Goal: Task Accomplishment & Management: Complete application form

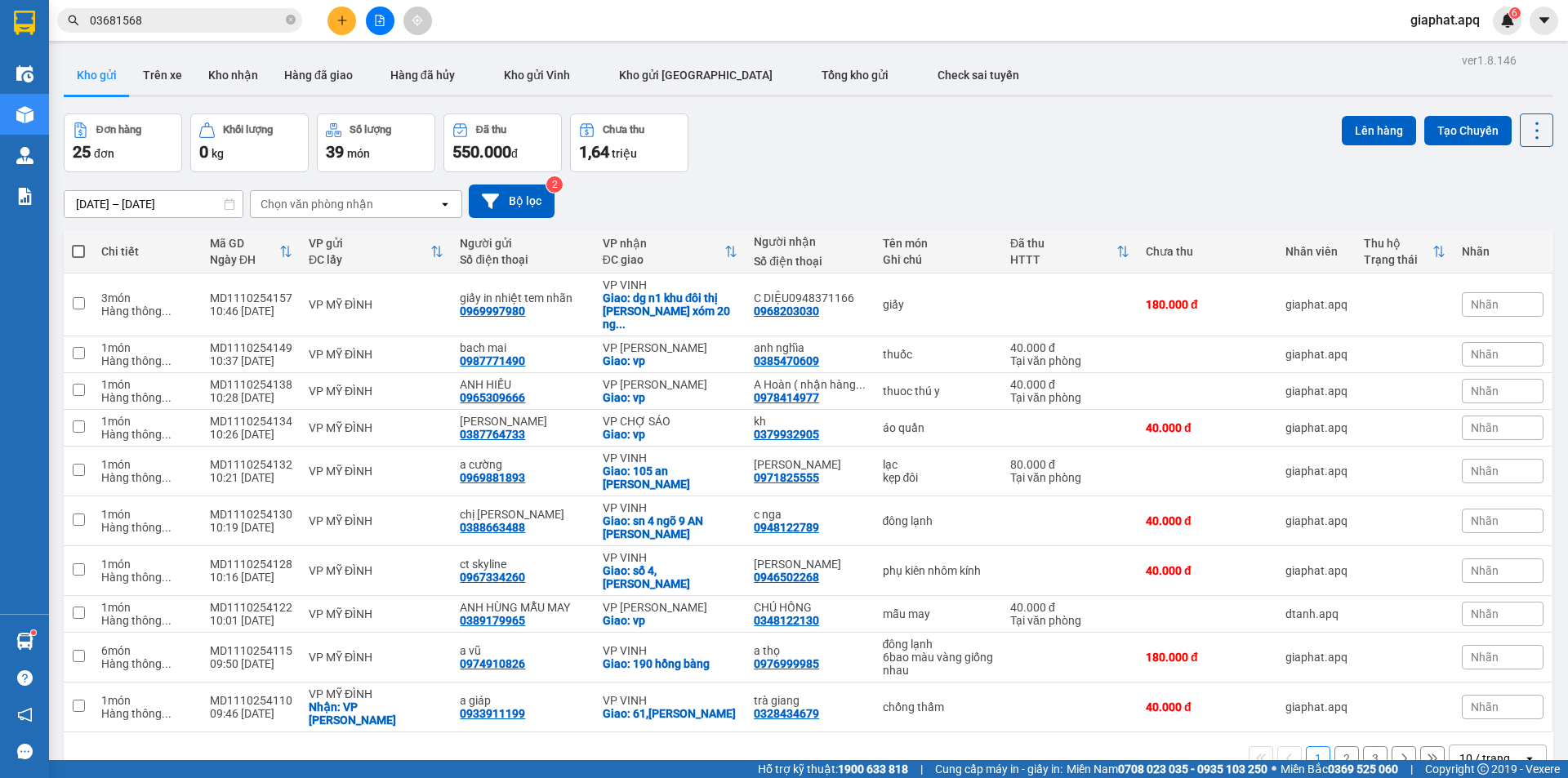
click at [1368, 747] on button "3" at bounding box center [1375, 759] width 25 height 25
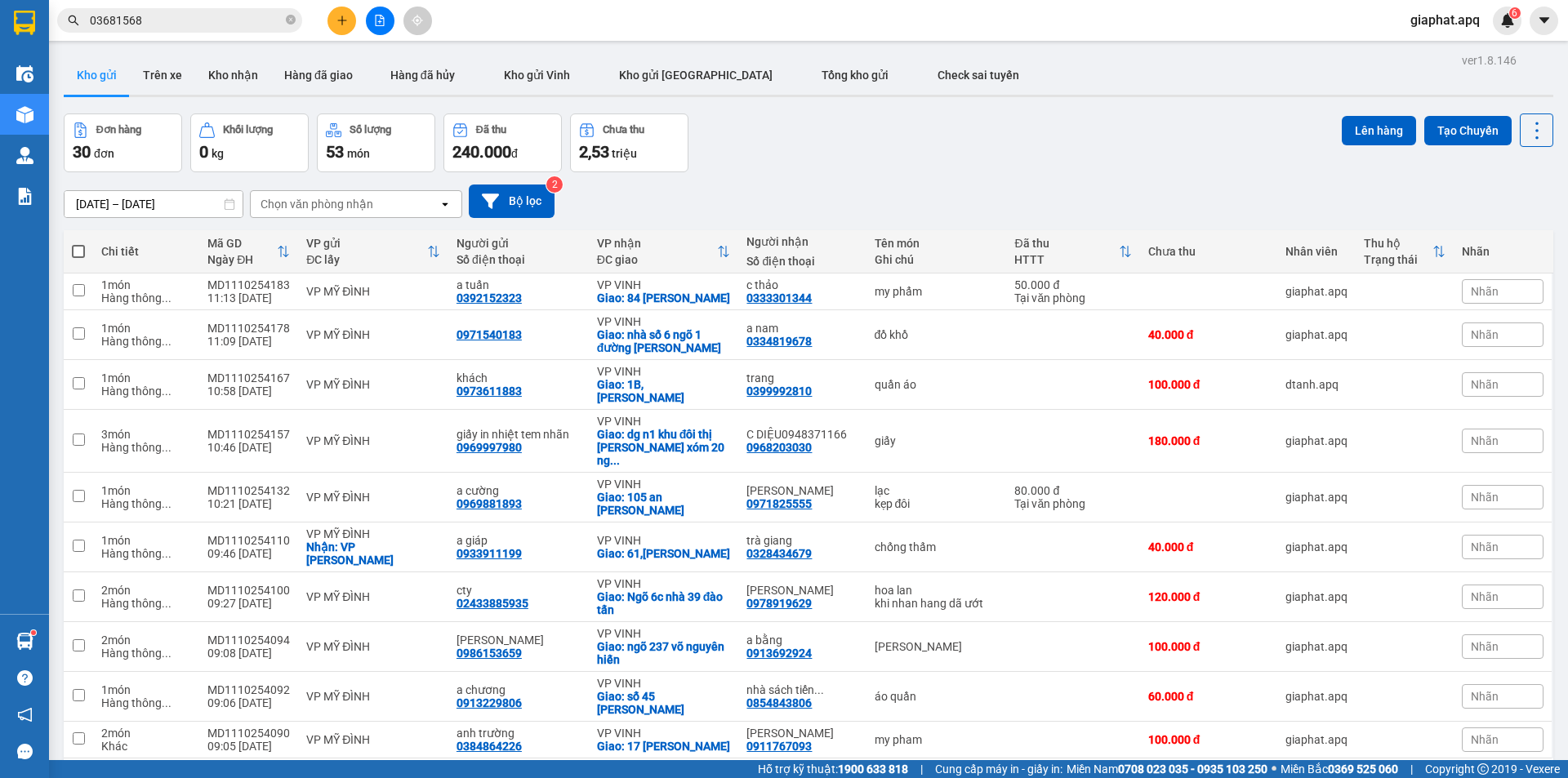
scroll to position [76, 0]
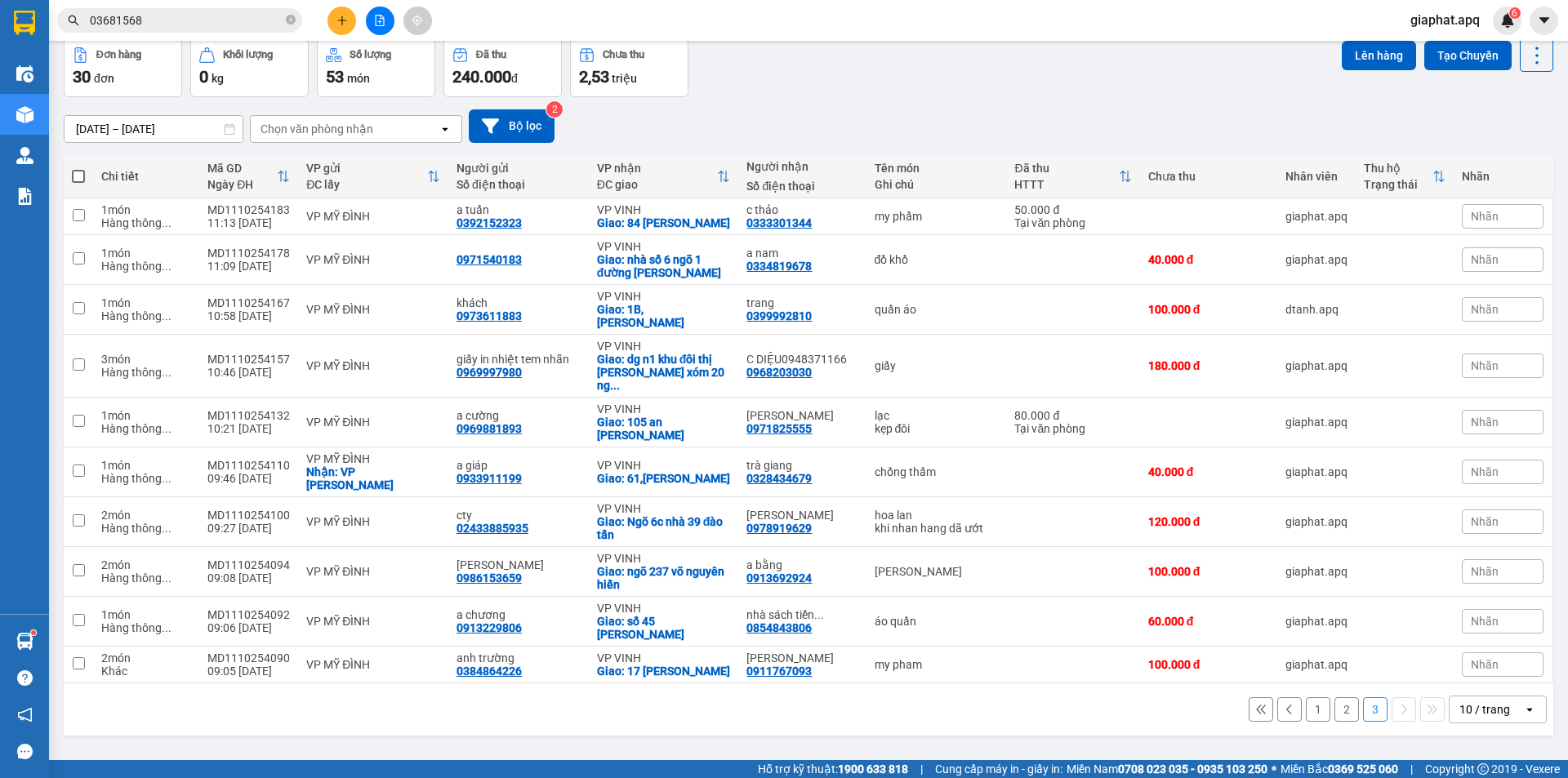
click at [1339, 699] on button "2" at bounding box center [1346, 709] width 25 height 25
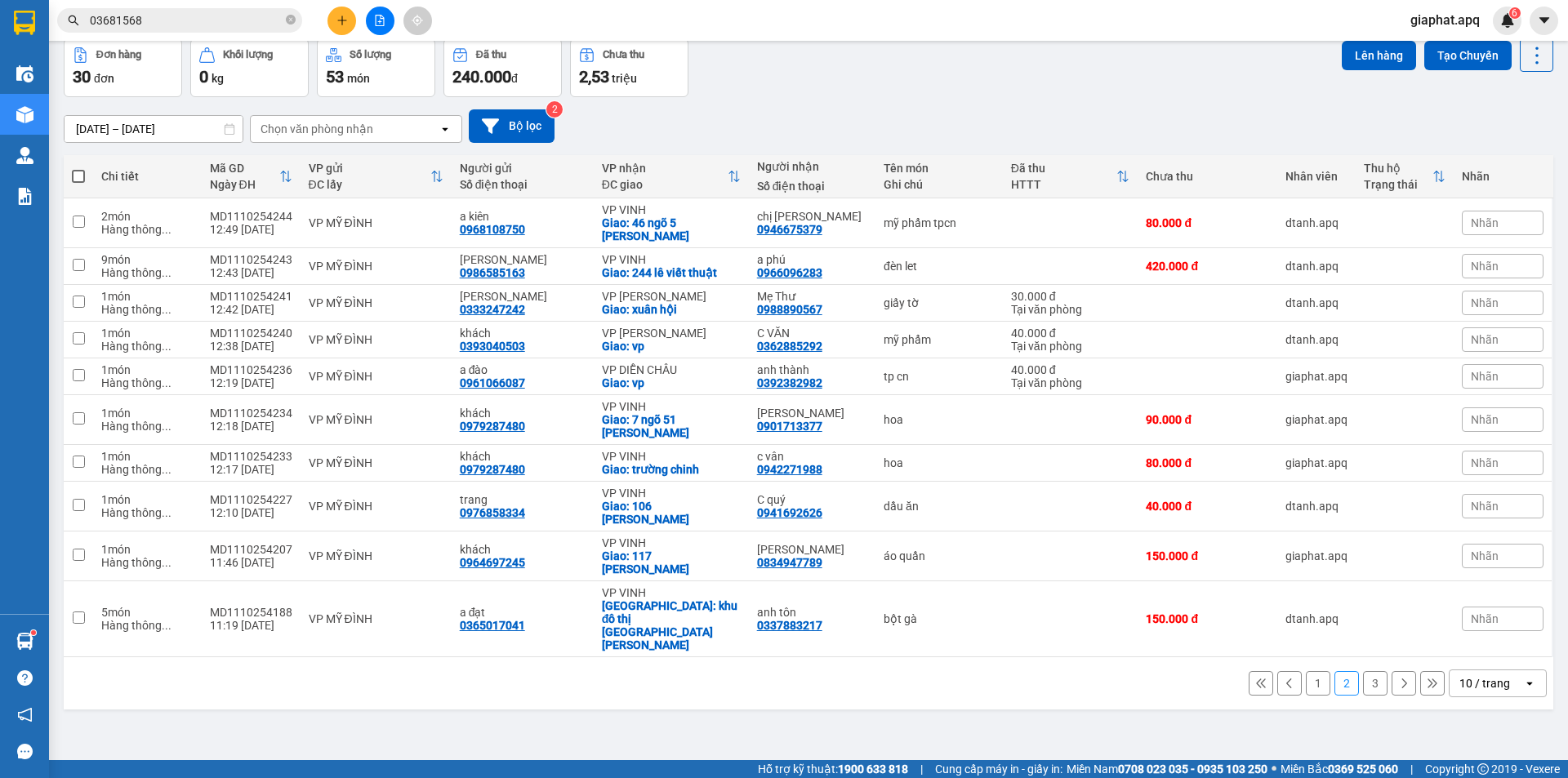
click at [1312, 671] on button "1" at bounding box center [1318, 683] width 25 height 25
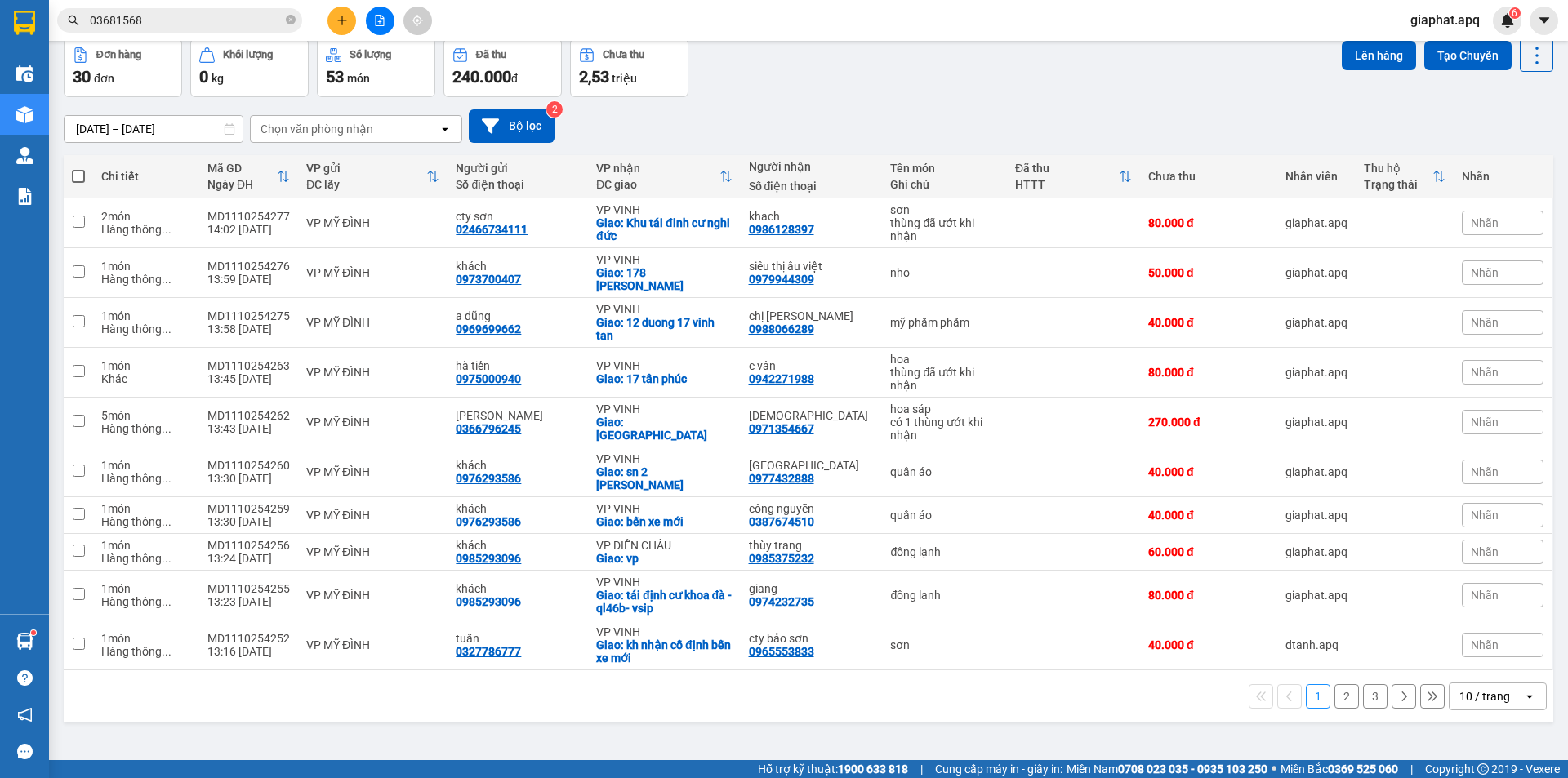
click at [1365, 684] on button "3" at bounding box center [1375, 697] width 25 height 25
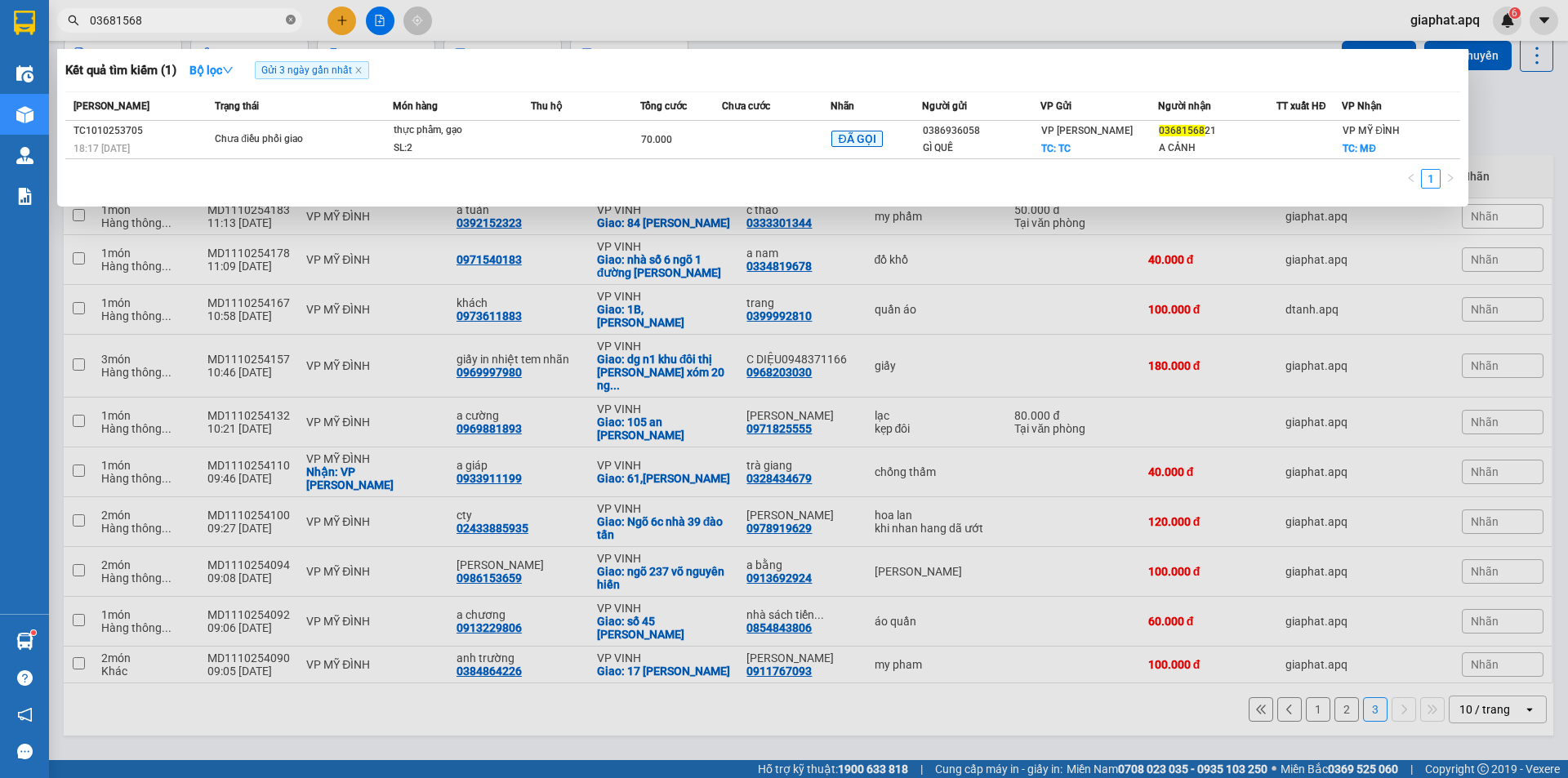
click at [294, 21] on icon "close-circle" at bounding box center [291, 19] width 10 height 10
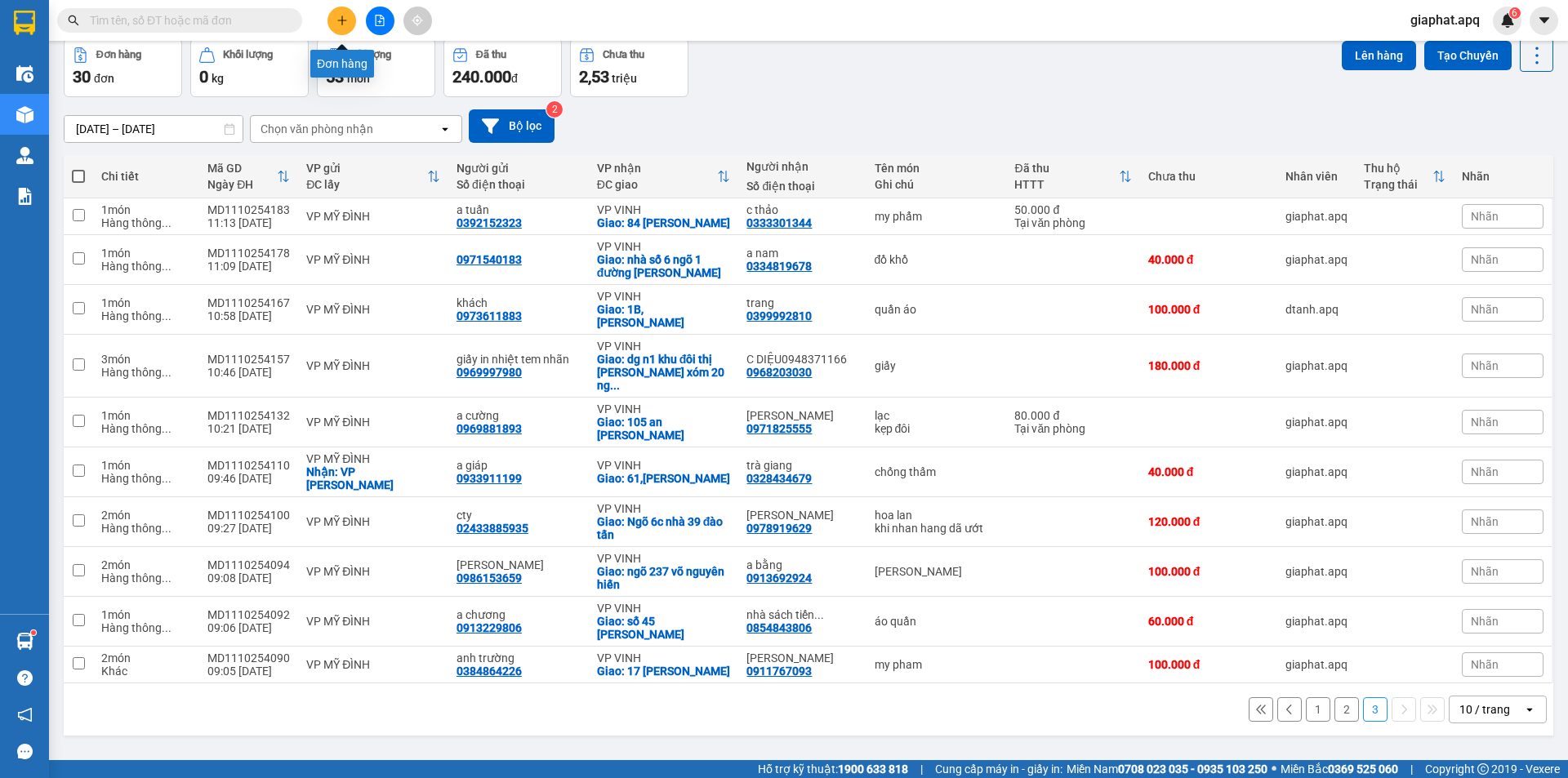
click at [338, 22] on icon "plus" at bounding box center [342, 20] width 11 height 11
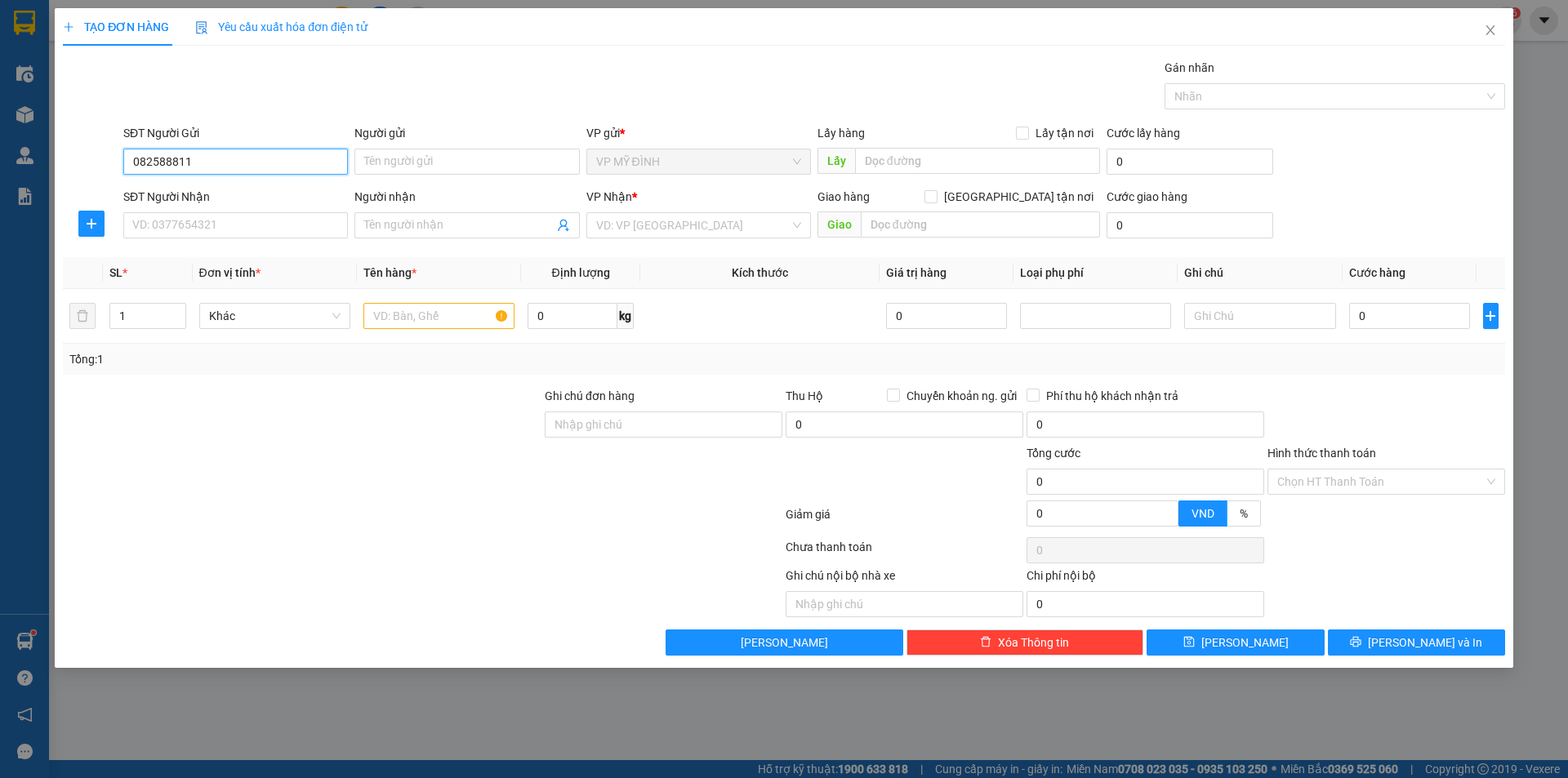
type input "0825888111"
click at [227, 193] on div "0825888111 - auto shop" at bounding box center [235, 194] width 205 height 18
type input "auto shop"
type input "0825888111"
click at [227, 221] on input "SĐT Người Nhận" at bounding box center [235, 225] width 225 height 26
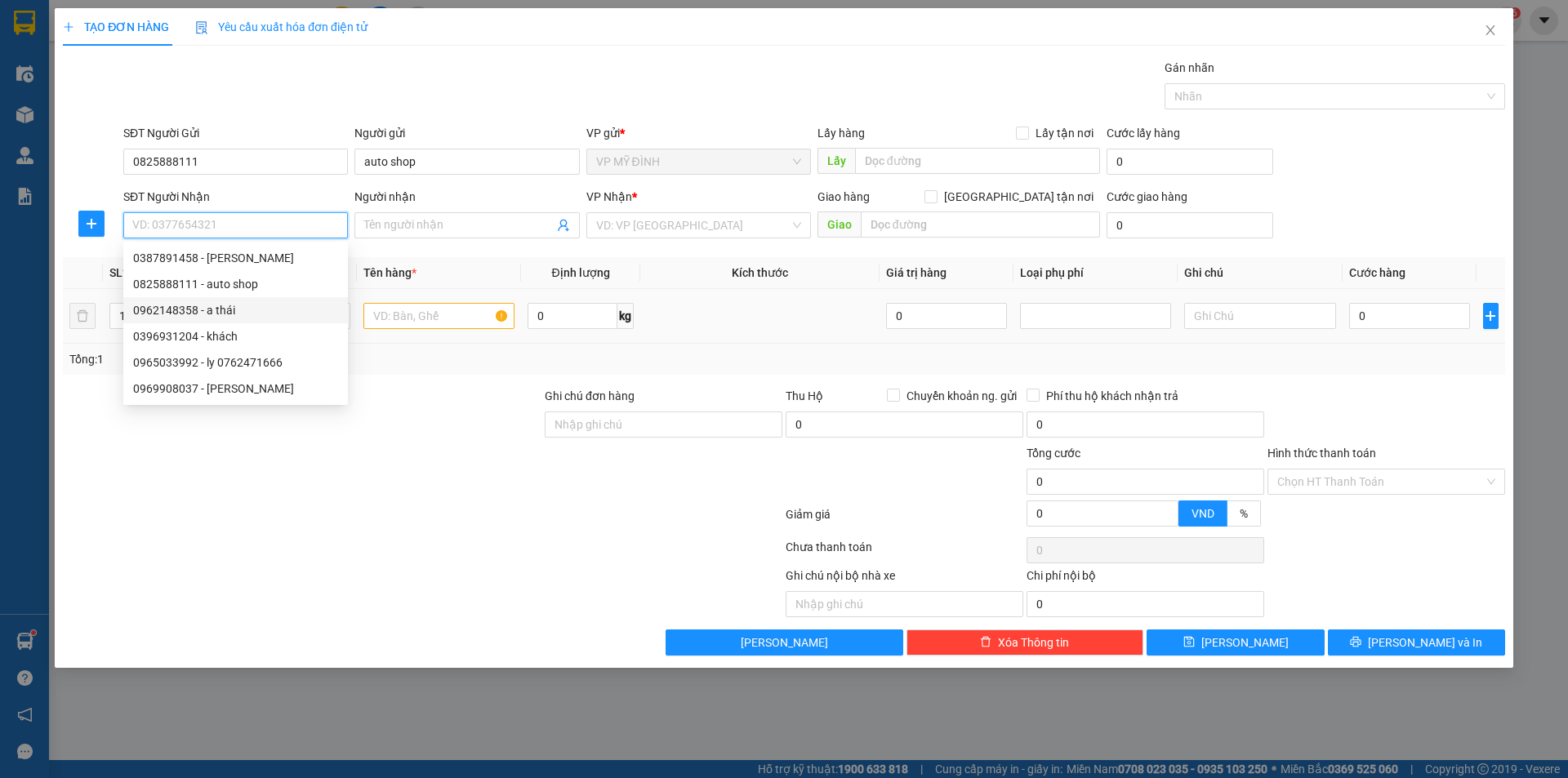
drag, startPoint x: 178, startPoint y: 313, endPoint x: 186, endPoint y: 311, distance: 8.2
click at [180, 312] on div "0962148358 - a thái" at bounding box center [235, 310] width 205 height 18
type input "0962148358"
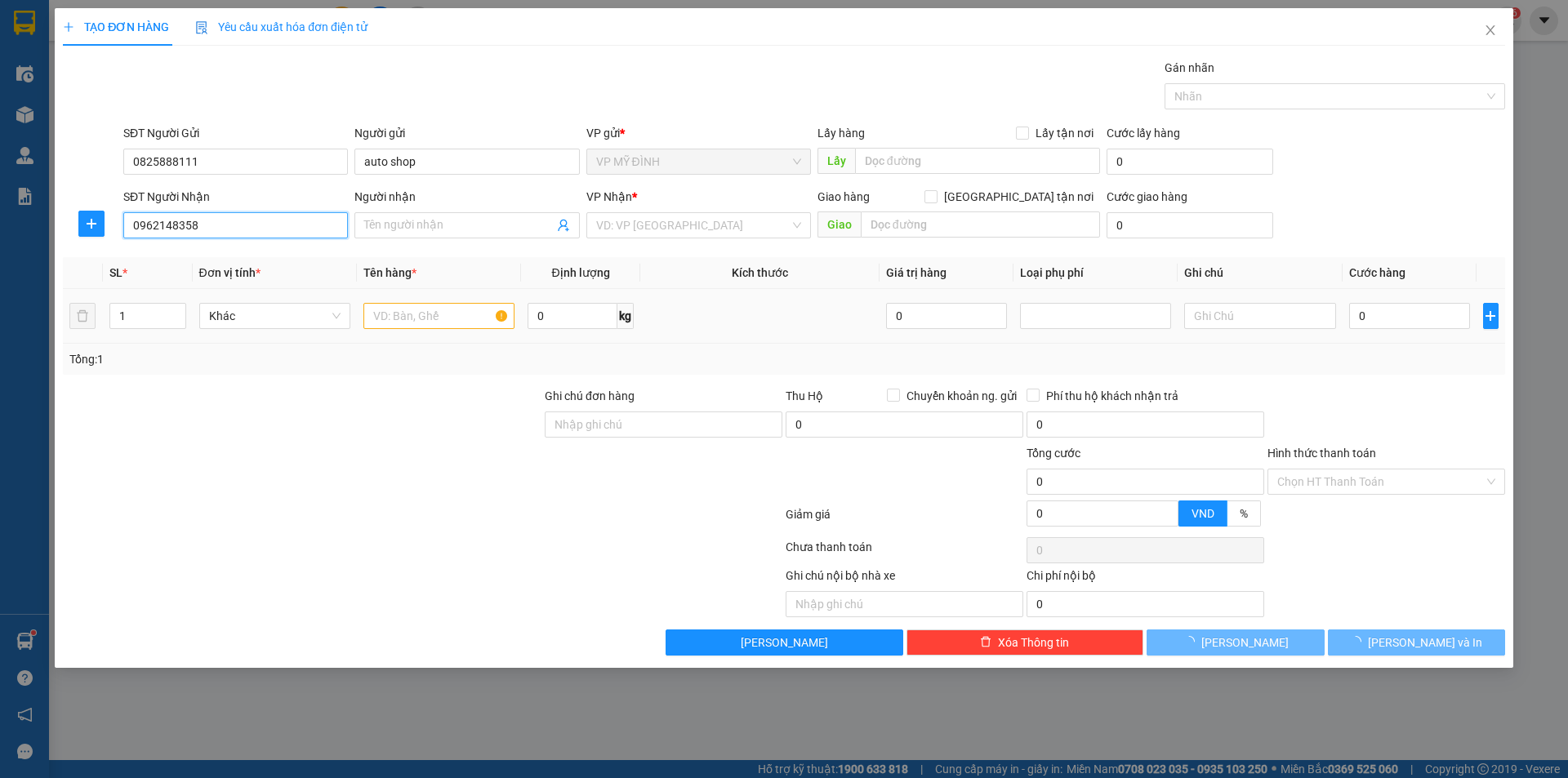
type input "a thái"
checkbox input "true"
type input "59 [PERSON_NAME]"
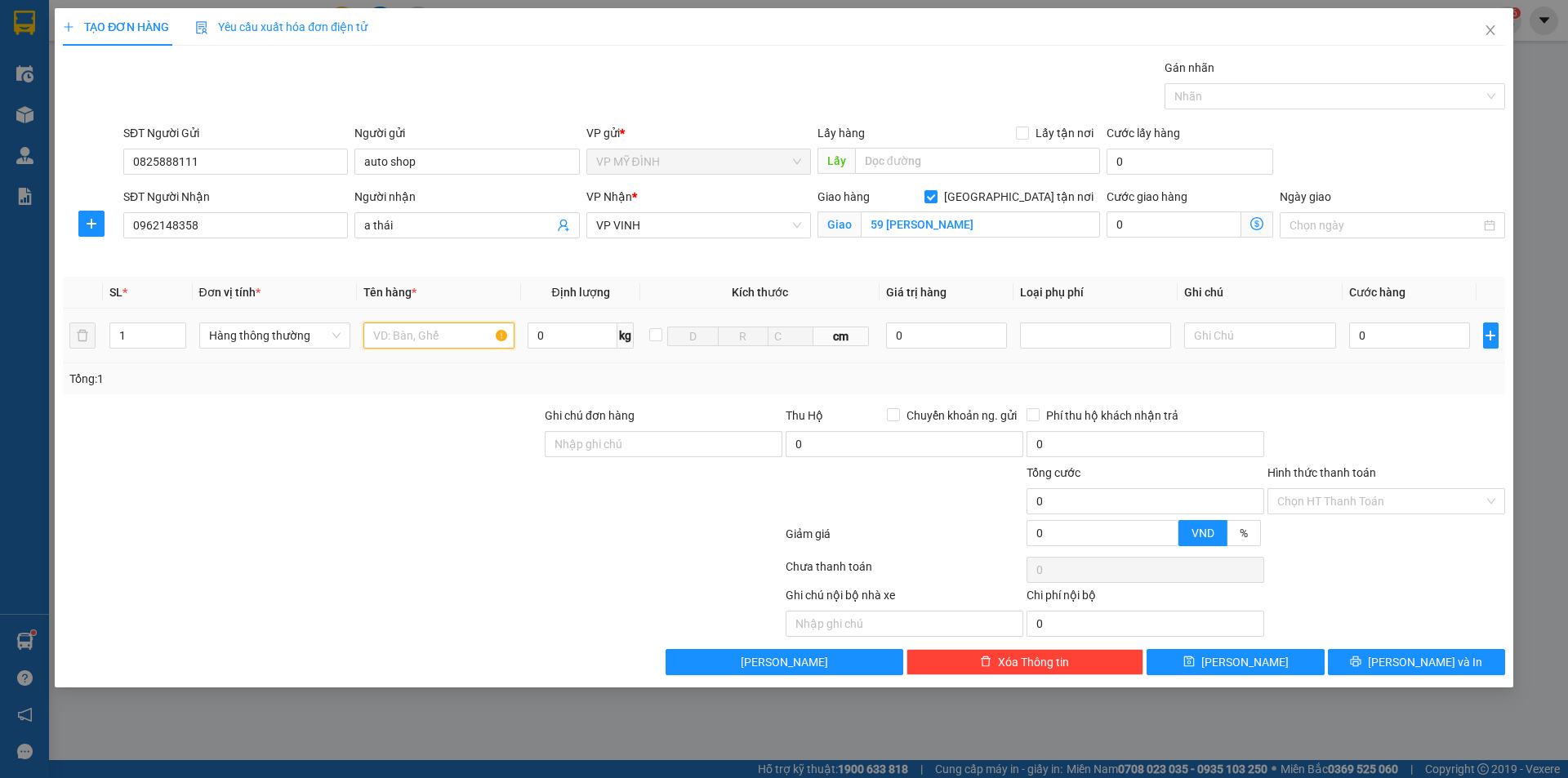
click at [392, 338] on input "text" at bounding box center [439, 335] width 151 height 26
type input "l"
type input "k"
type input "pk máy"
click at [1381, 338] on input "0" at bounding box center [1409, 335] width 121 height 26
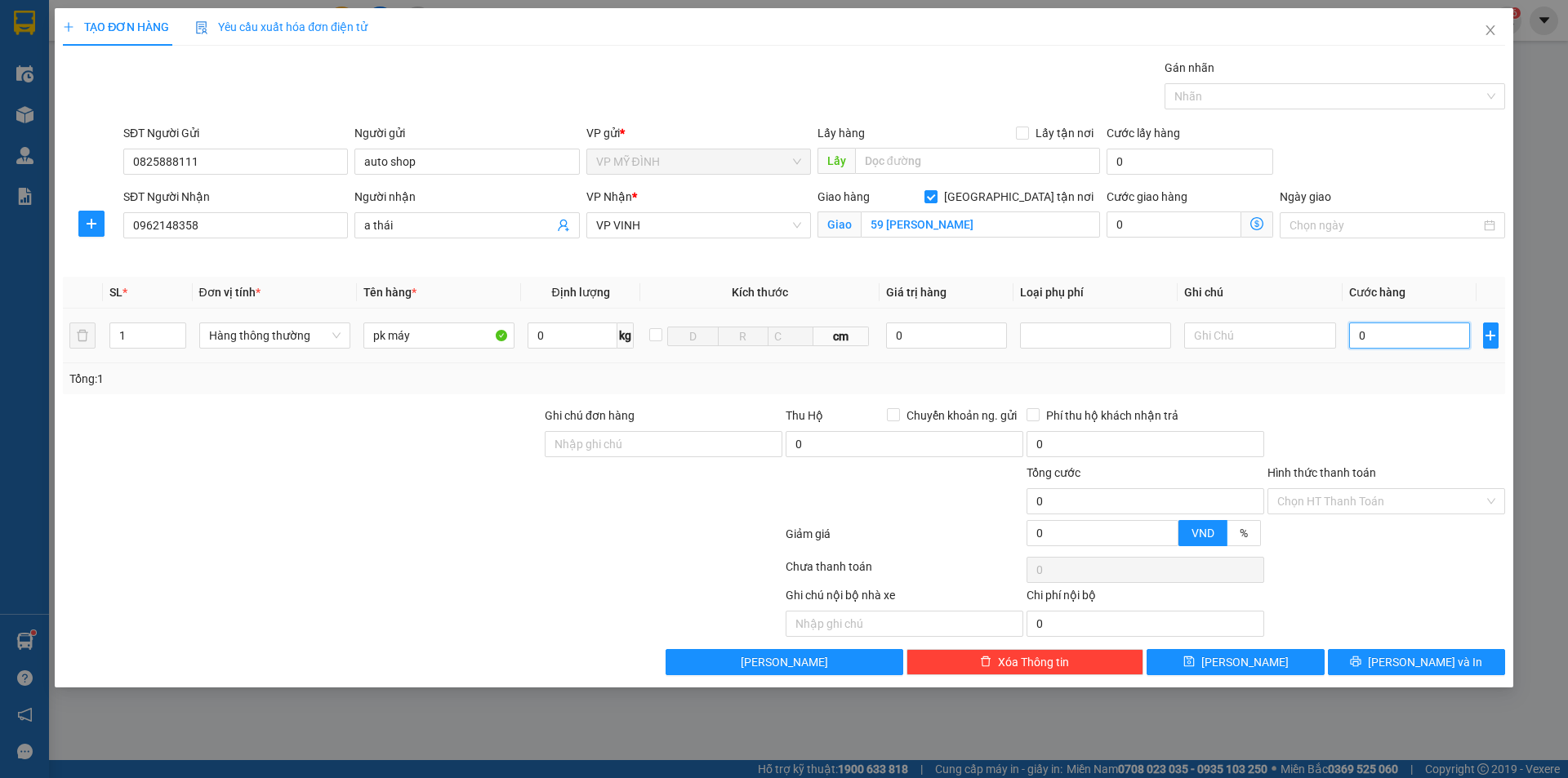
type input "4"
type input "40"
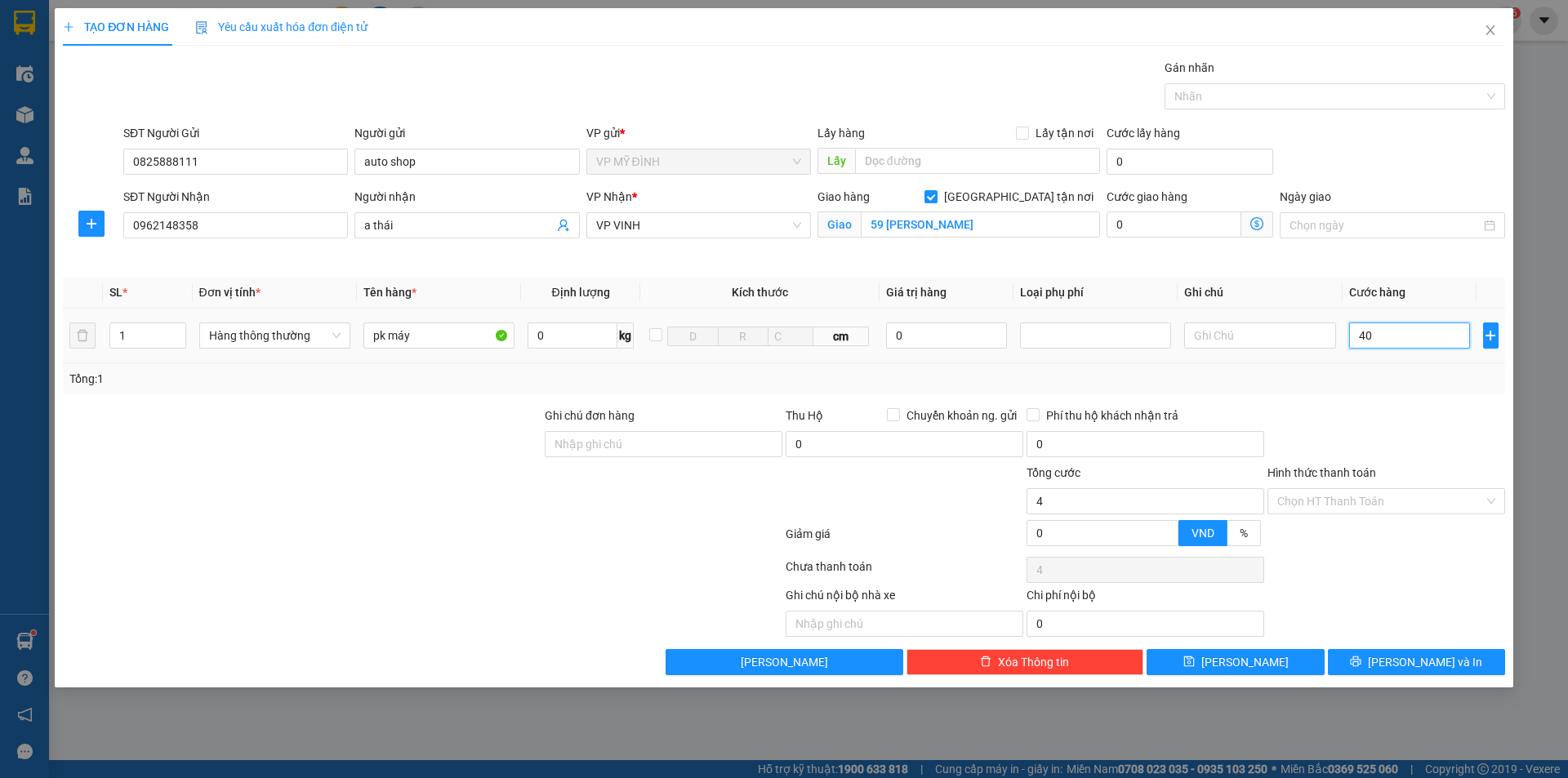
type input "40"
type input "40.000"
click at [1405, 414] on div at bounding box center [1386, 435] width 241 height 57
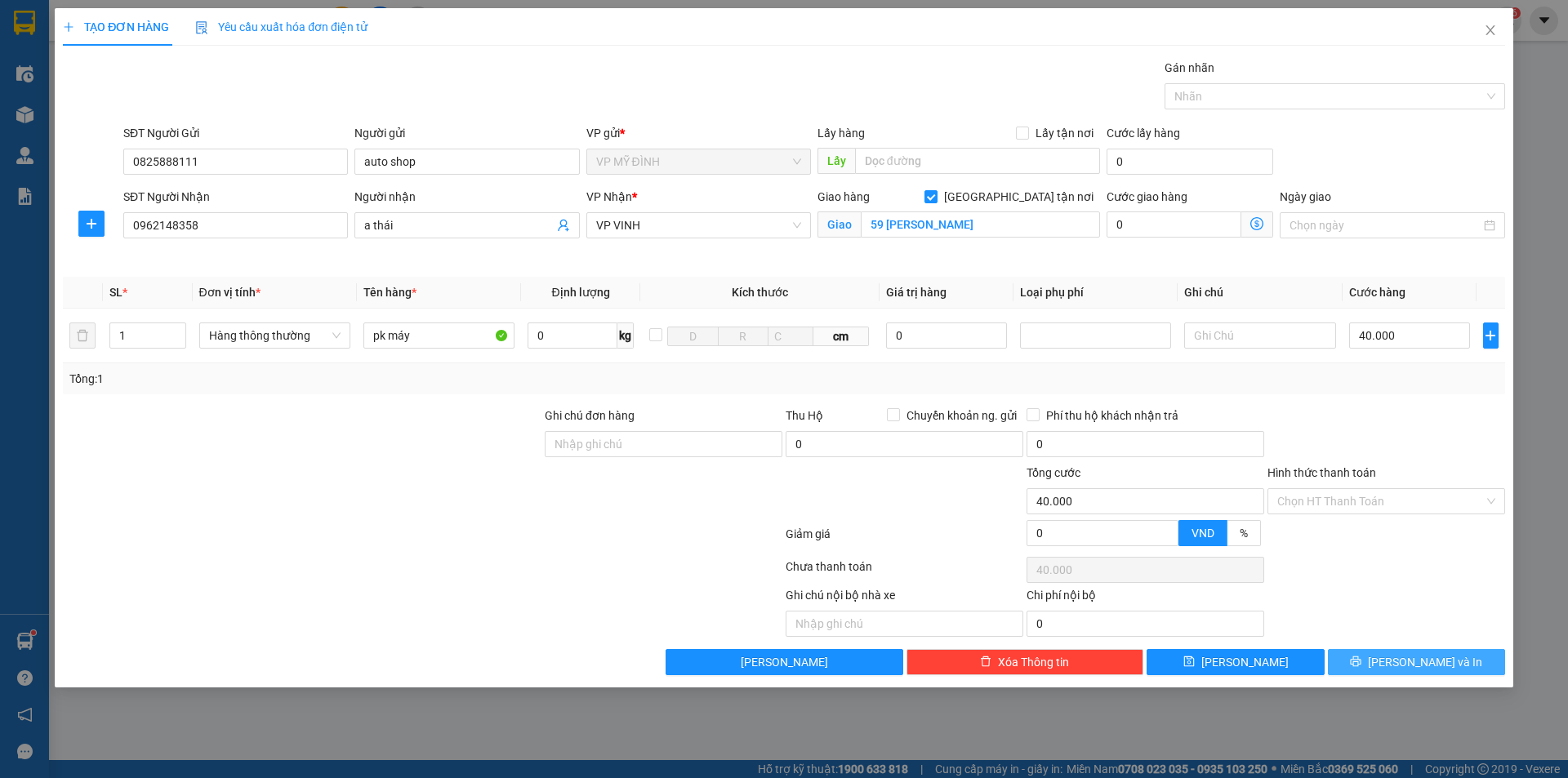
drag, startPoint x: 1370, startPoint y: 661, endPoint x: 1381, endPoint y: 658, distance: 11.4
click at [1370, 660] on button "[PERSON_NAME] và In" at bounding box center [1416, 661] width 177 height 26
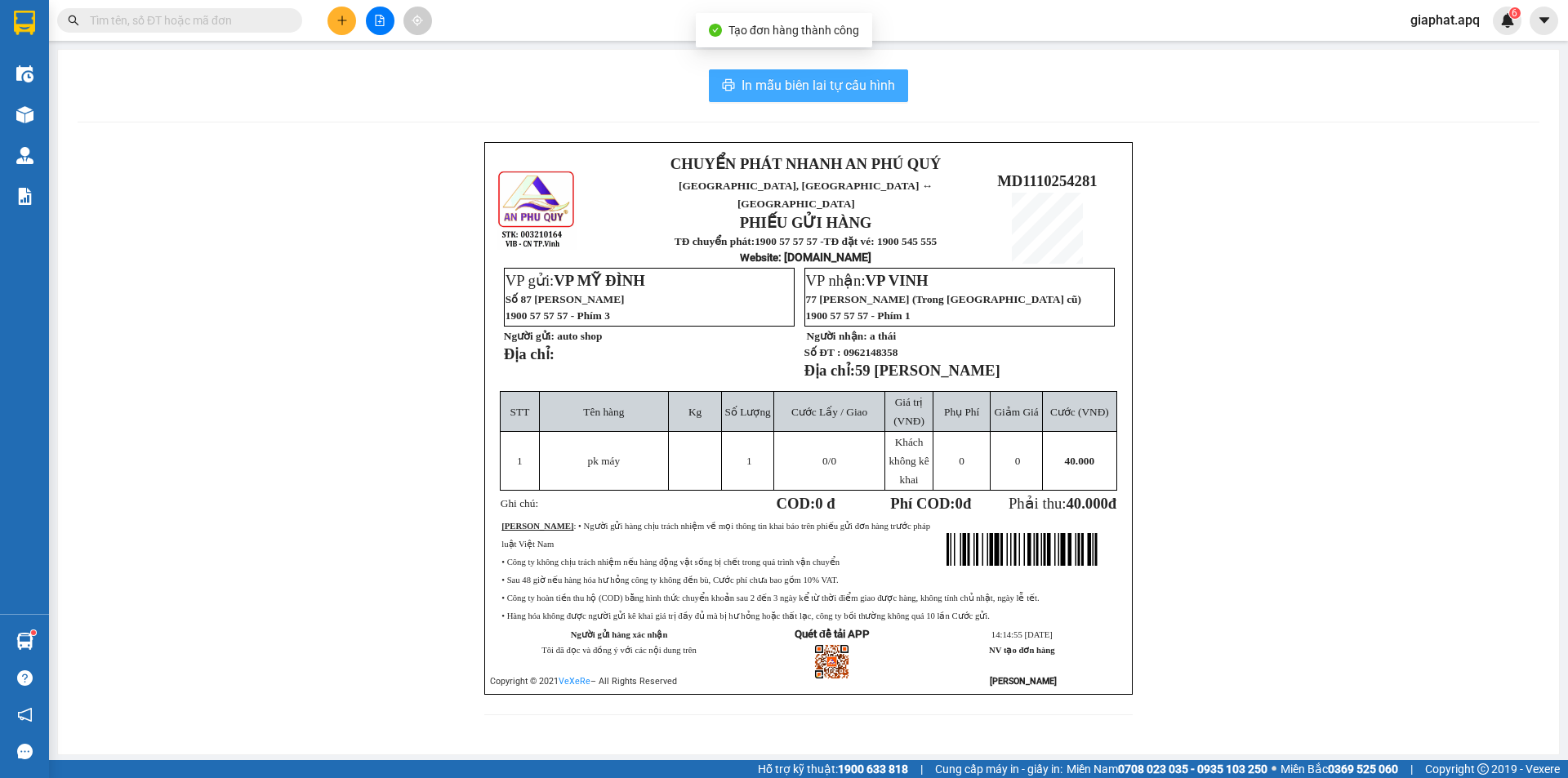
click at [804, 96] on span "In mẫu biên lai tự cấu hình" at bounding box center [817, 85] width 154 height 20
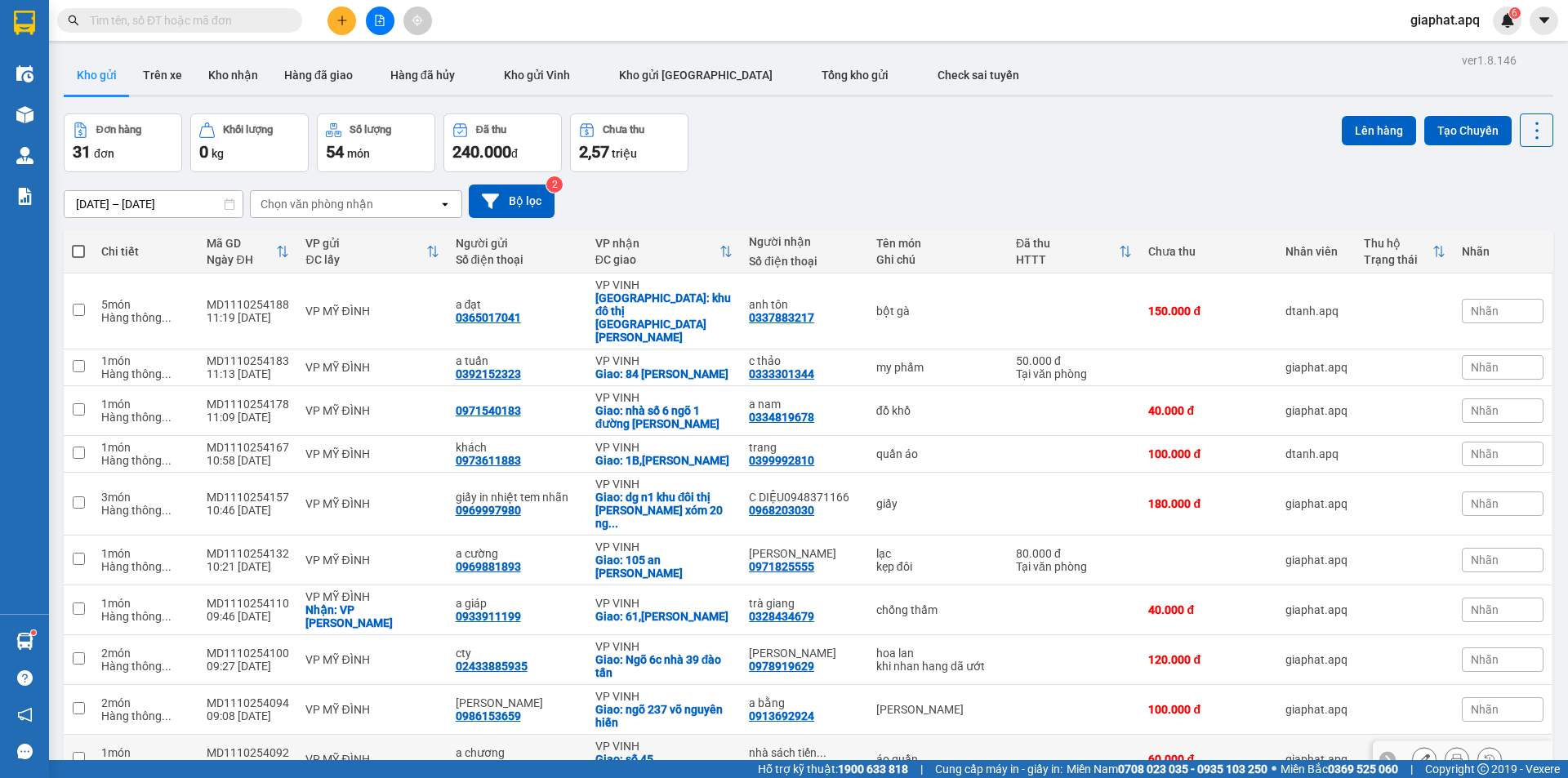
scroll to position [76, 0]
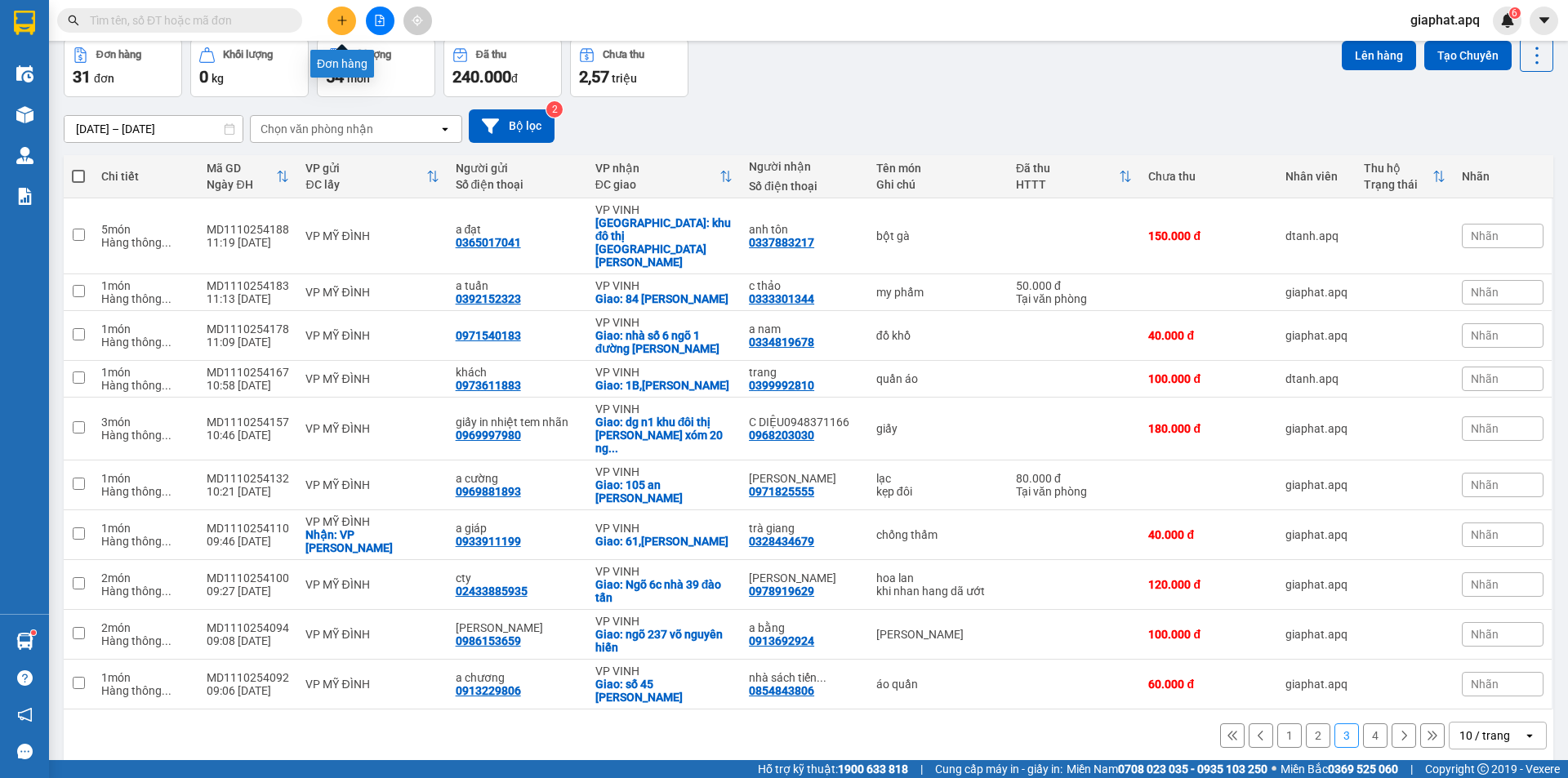
click at [349, 19] on button at bounding box center [341, 21] width 29 height 29
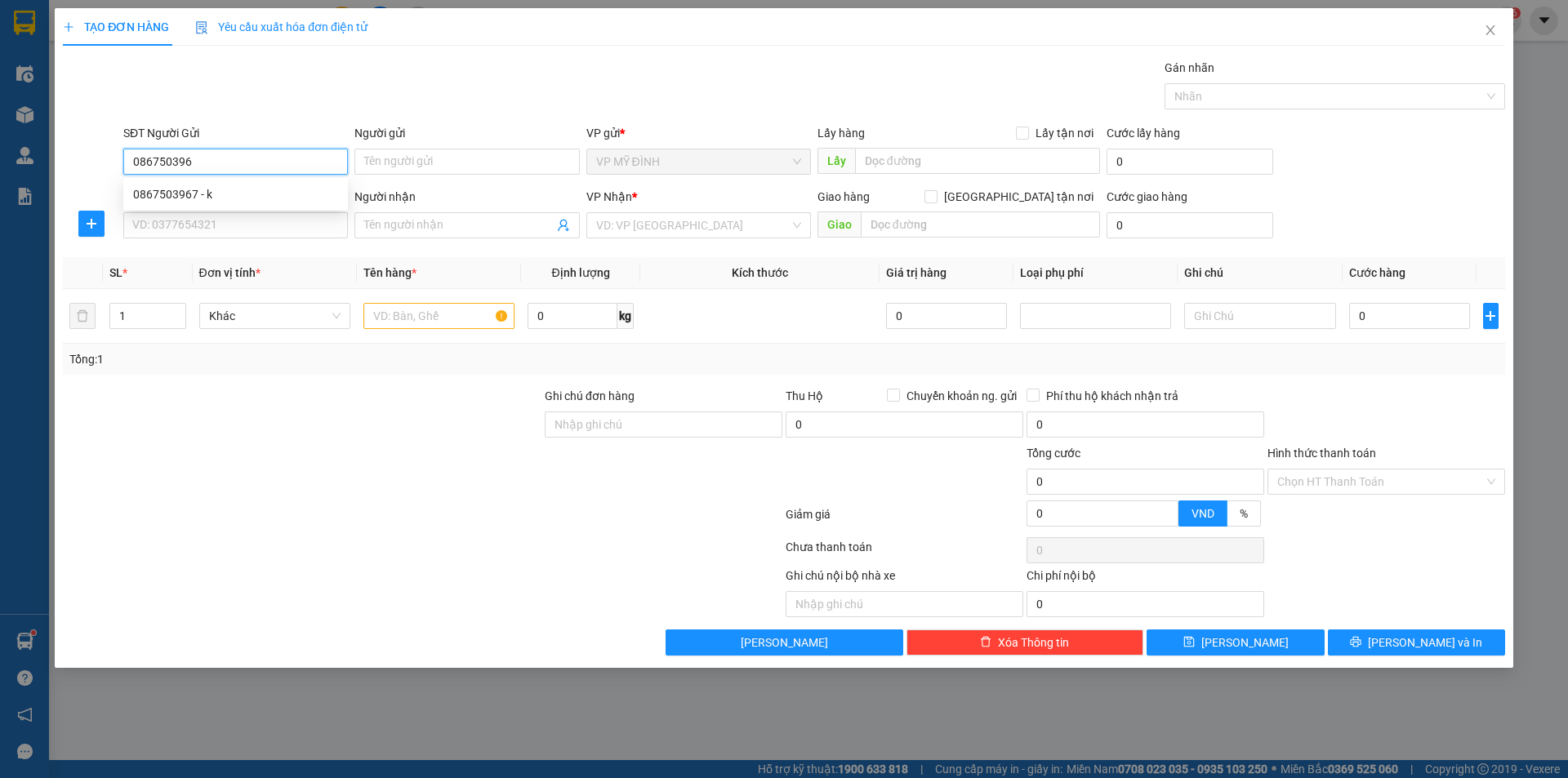
type input "0867503967"
click at [156, 193] on div "0867503967 - k" at bounding box center [235, 194] width 205 height 18
type input "k"
type input "0867503967"
click at [373, 162] on input "k" at bounding box center [467, 161] width 225 height 26
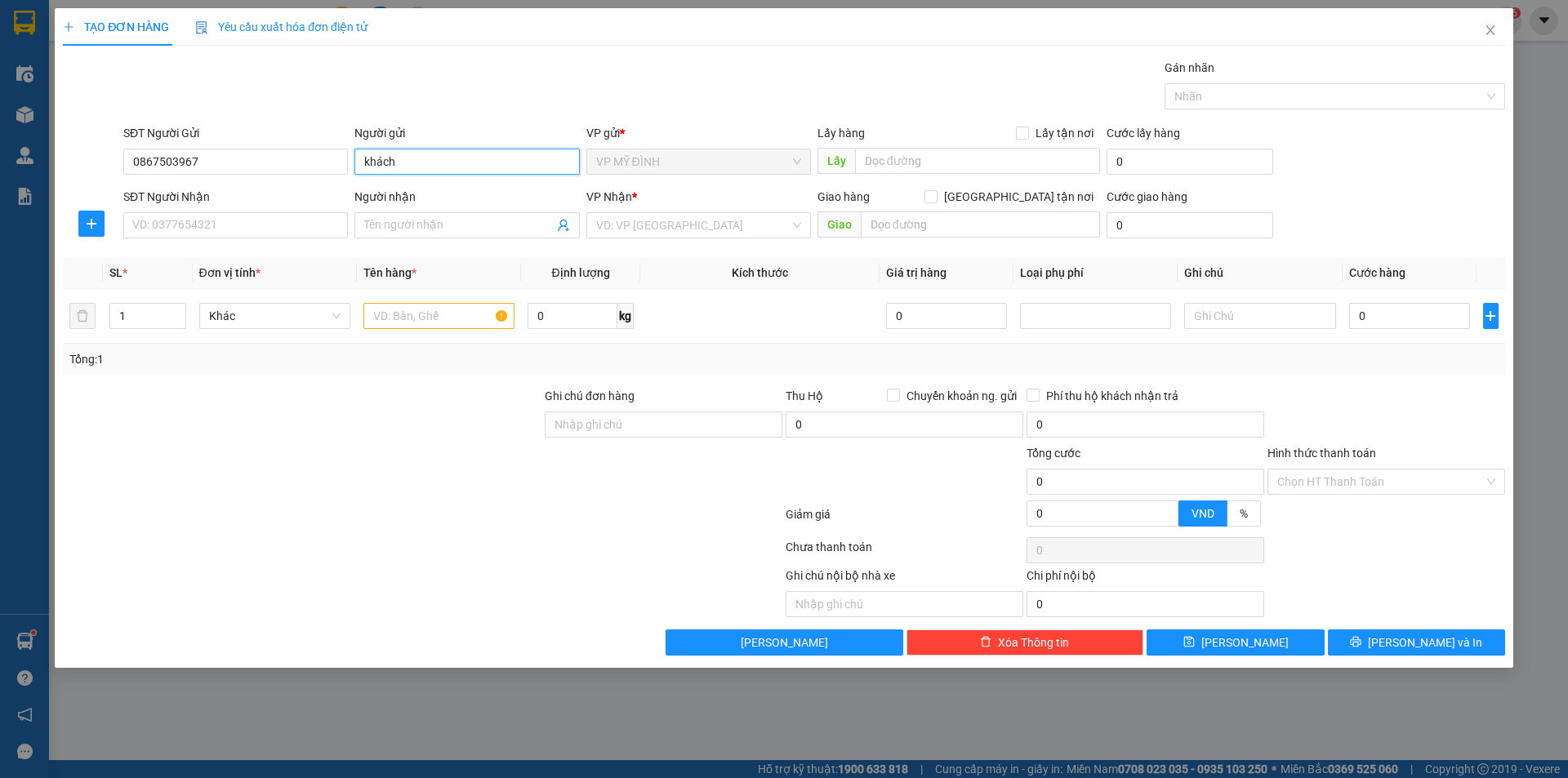
type input "khách"
drag, startPoint x: 223, startPoint y: 240, endPoint x: 218, endPoint y: 220, distance: 20.6
click at [223, 236] on div "SĐT Người Nhận VD: 0377654321" at bounding box center [235, 216] width 225 height 57
click at [217, 220] on input "SĐT Người Nhận" at bounding box center [235, 225] width 225 height 26
type input "0353363539"
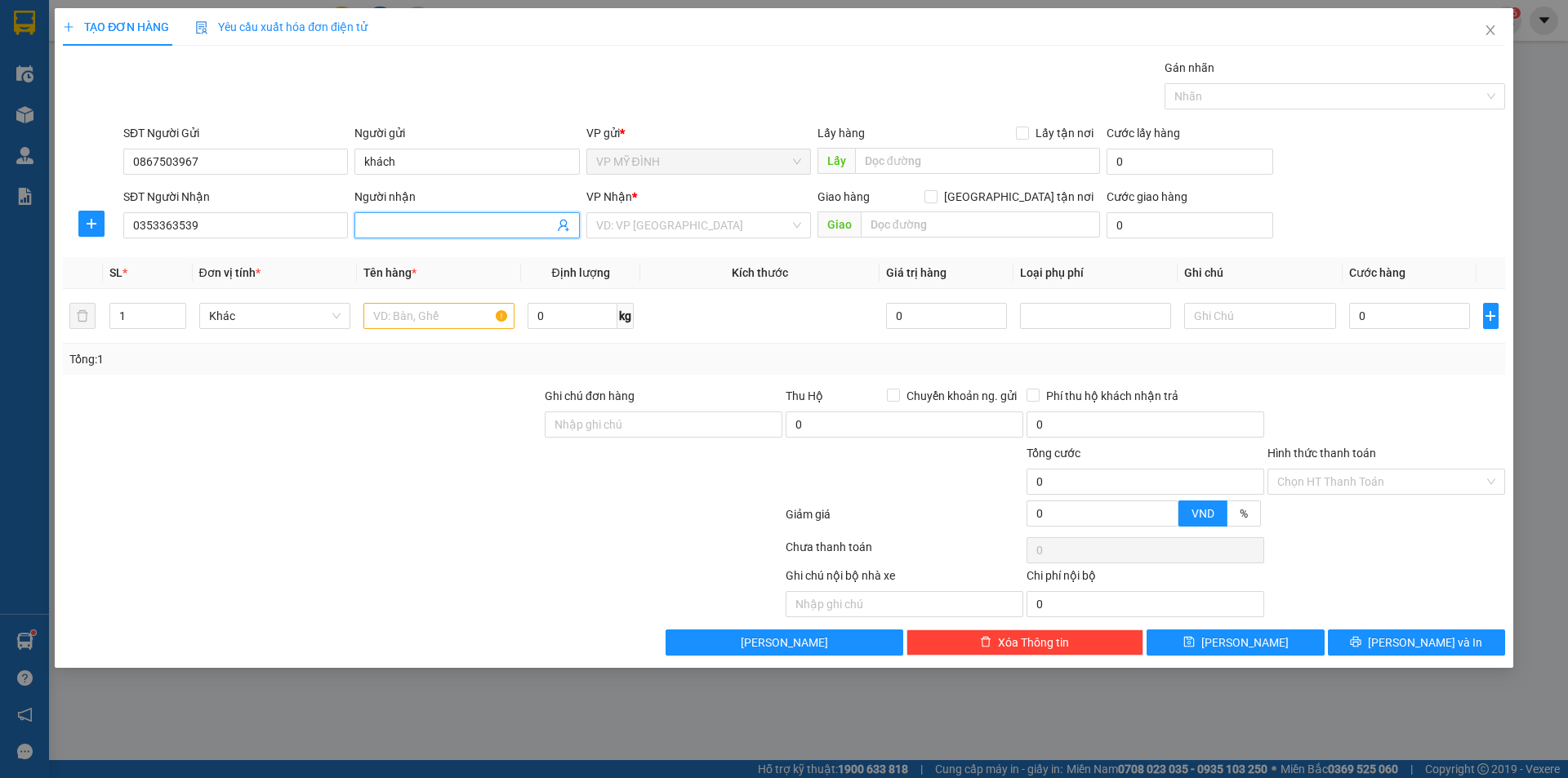
click at [386, 225] on input "Người nhận" at bounding box center [458, 225] width 188 height 18
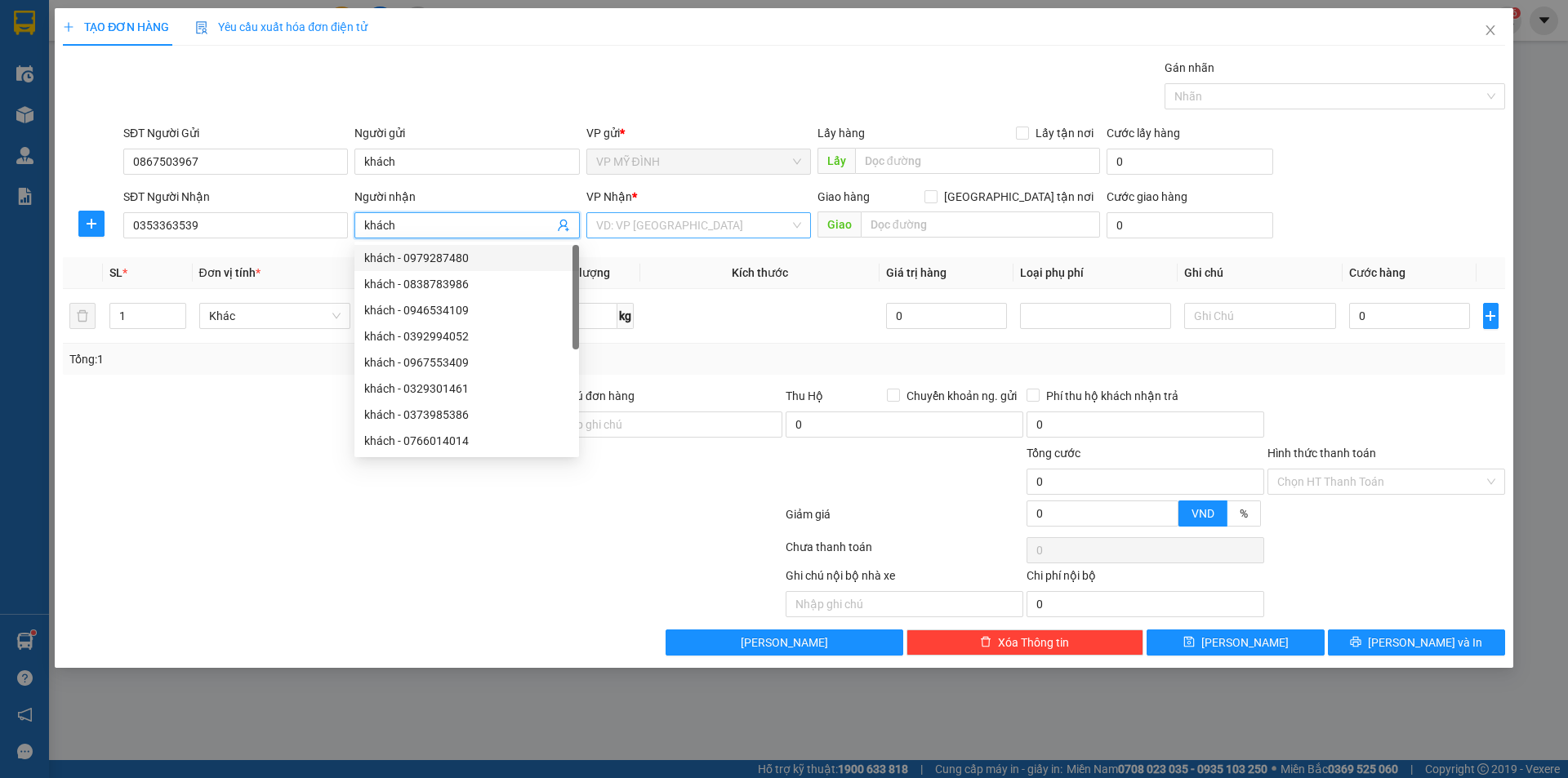
type input "khách"
click at [639, 221] on input "search" at bounding box center [692, 226] width 193 height 25
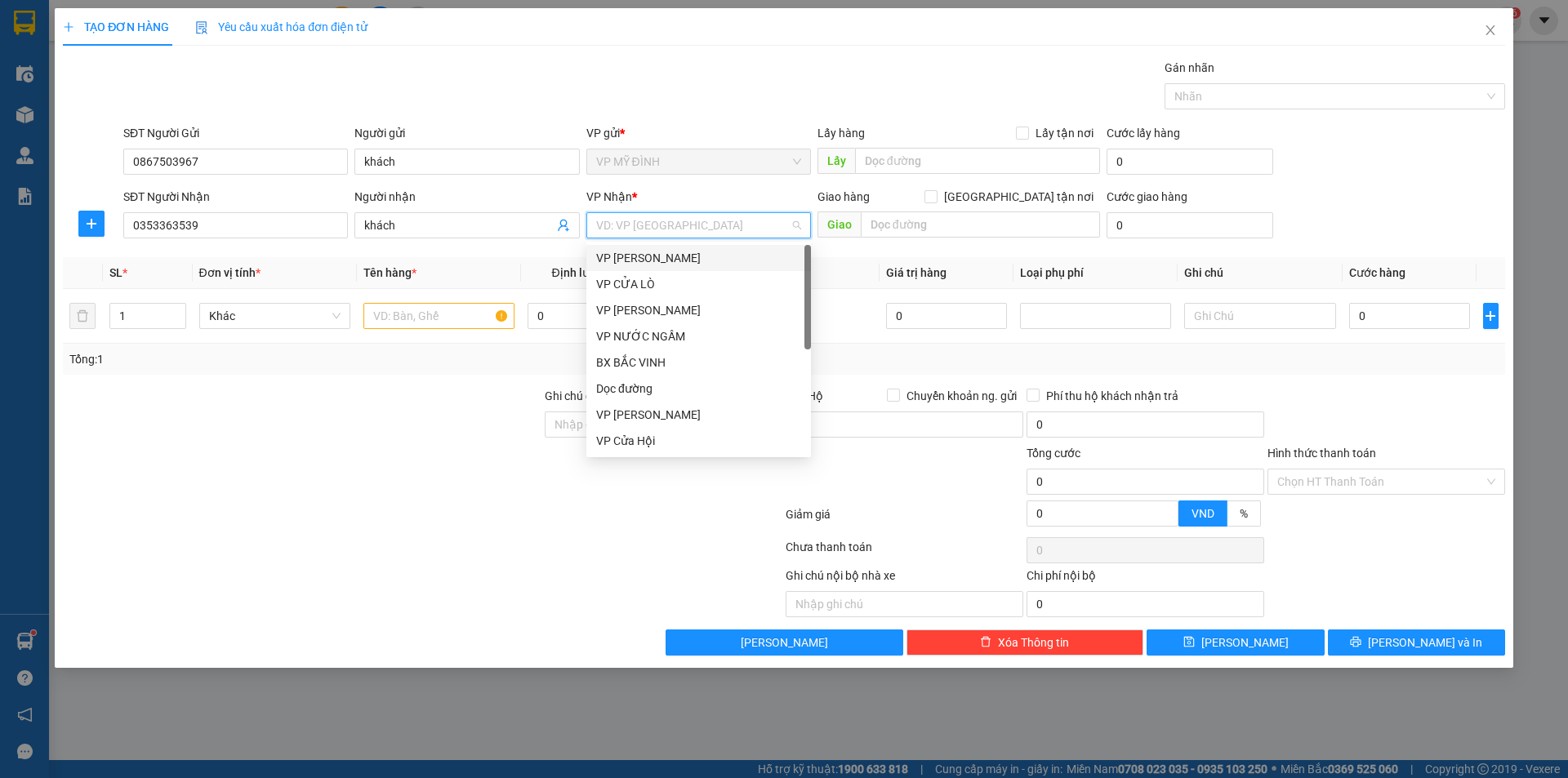
scroll to position [261, 0]
drag, startPoint x: 670, startPoint y: 393, endPoint x: 676, endPoint y: 378, distance: 16.2
click at [671, 393] on div "VP DIỄN CHÂU" at bounding box center [698, 388] width 205 height 18
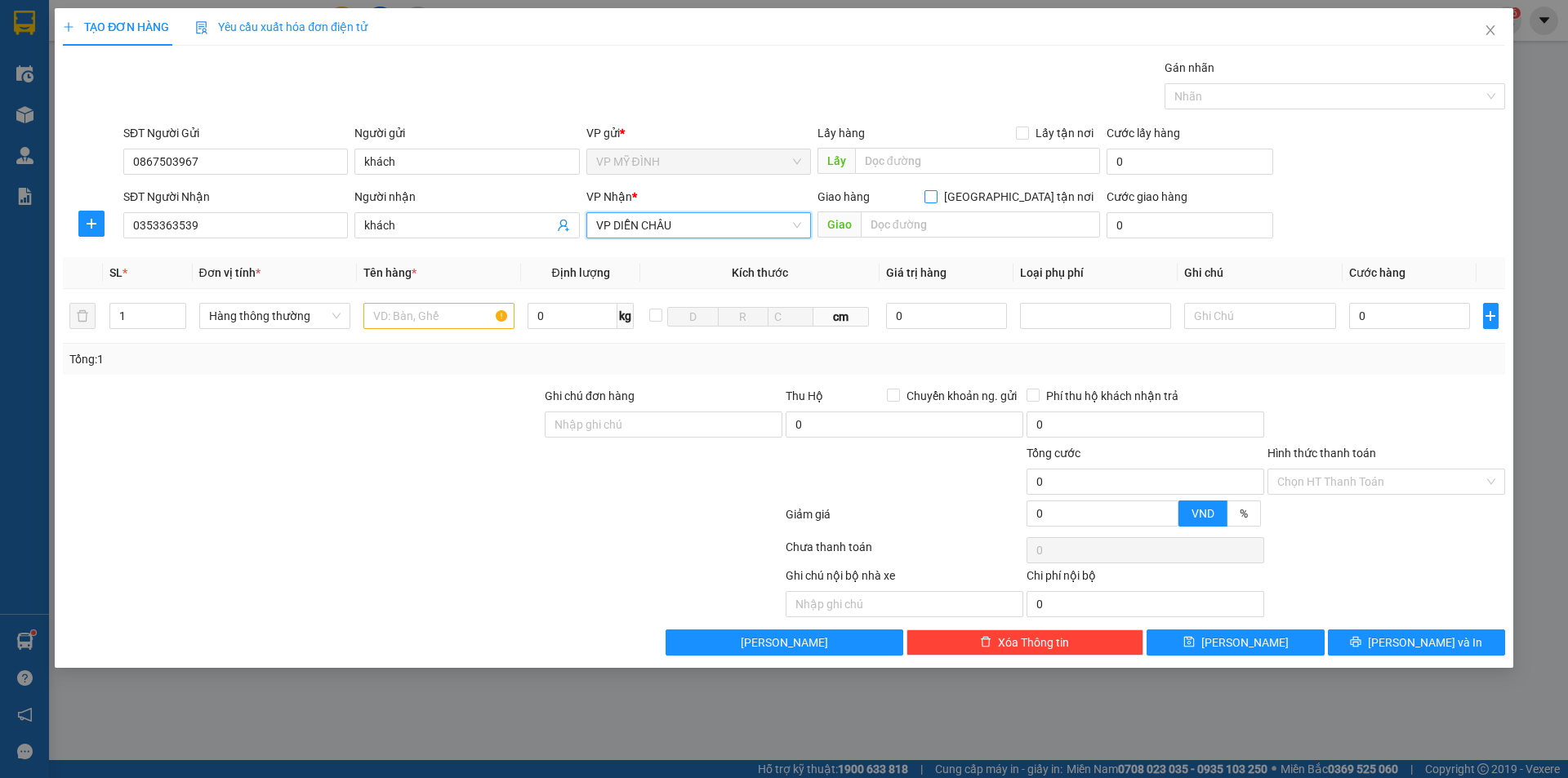
click at [936, 193] on input "[GEOGRAPHIC_DATA] tận nơi" at bounding box center [930, 196] width 11 height 11
checkbox input "true"
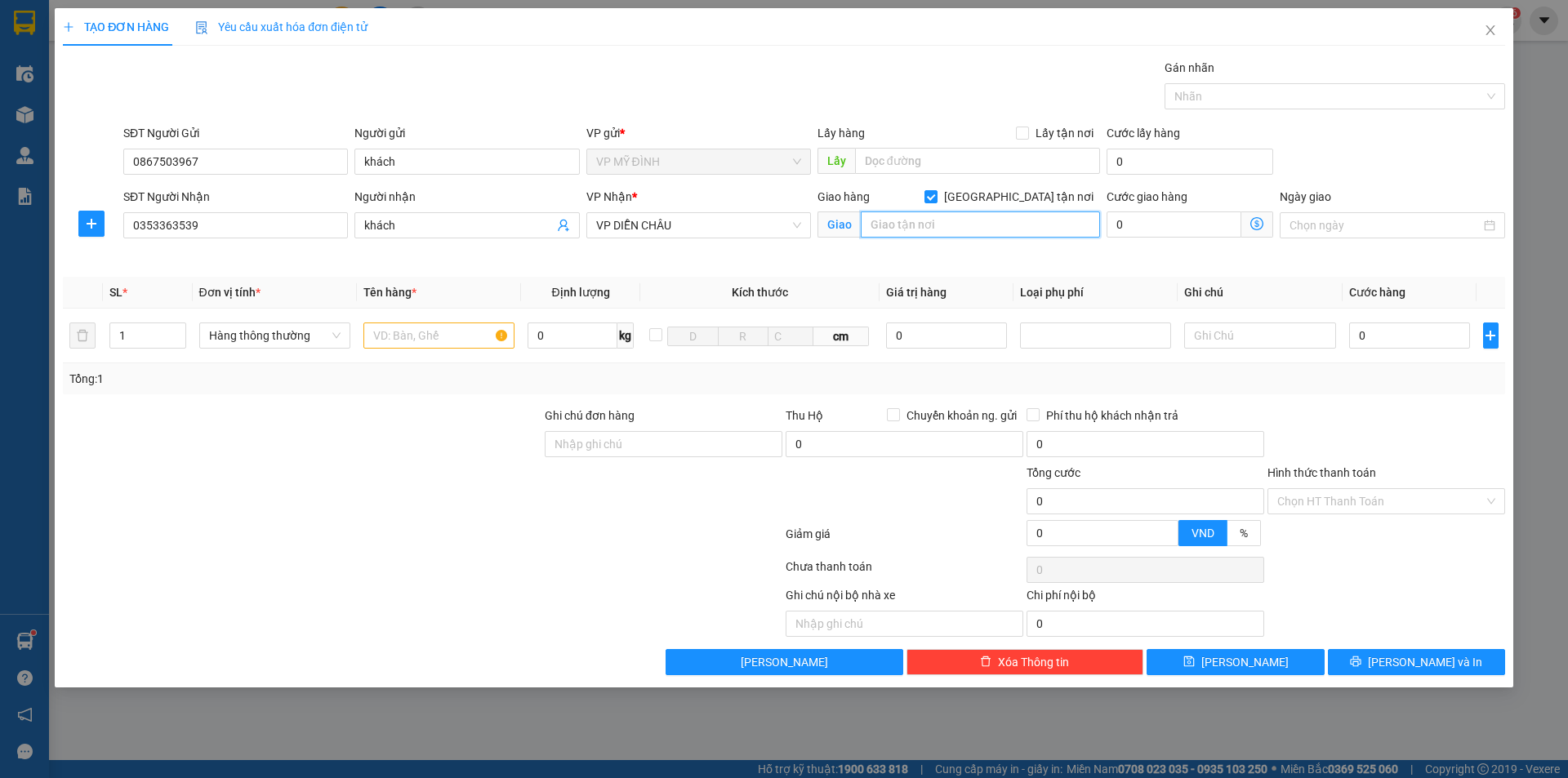
click at [964, 227] on input "text" at bounding box center [980, 224] width 239 height 26
type input "vp"
click at [399, 336] on input "text" at bounding box center [439, 335] width 151 height 26
type input "d"
type input "đong lạnh"
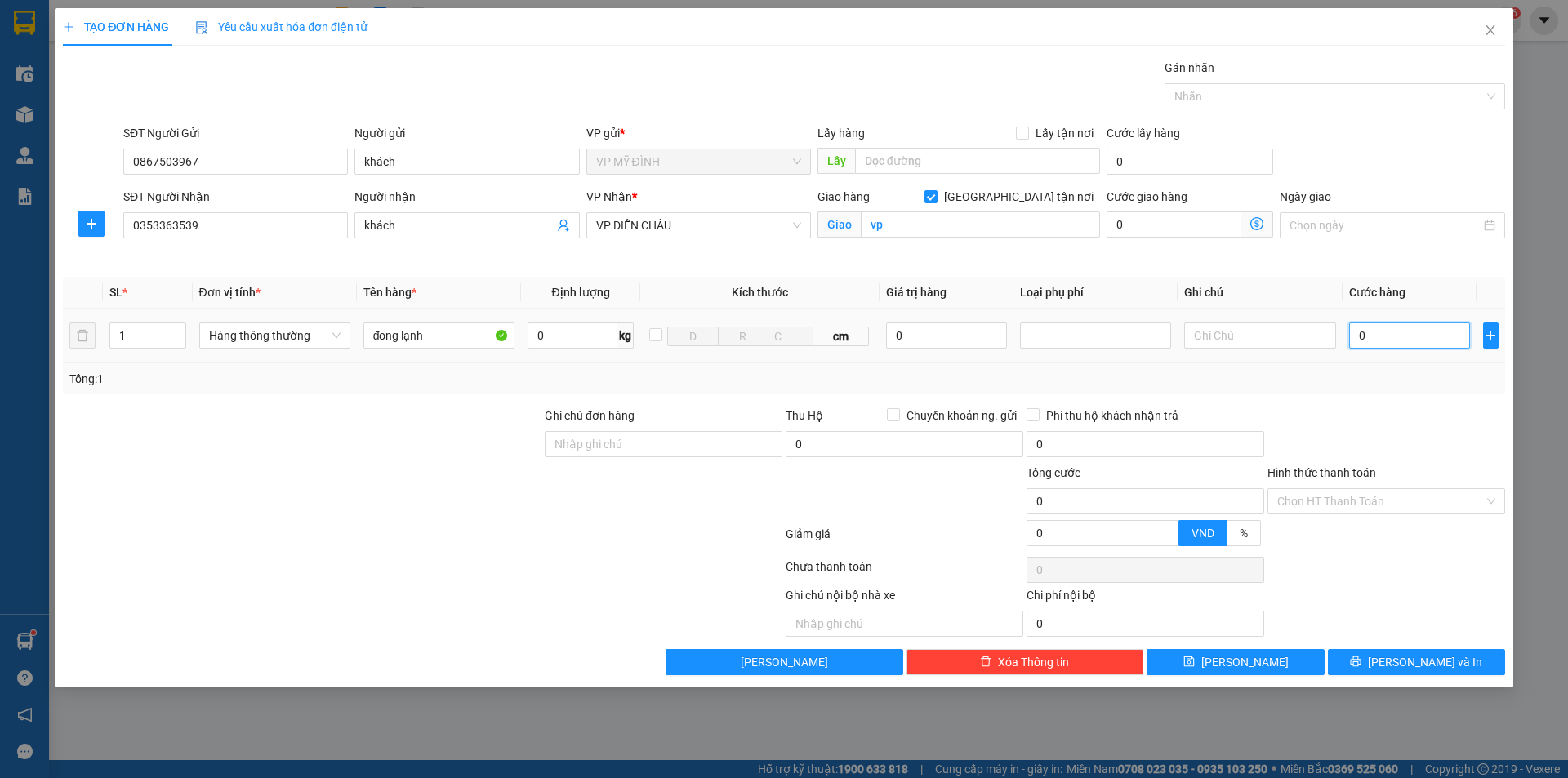
click at [1378, 343] on input "0" at bounding box center [1409, 335] width 121 height 26
type input "1"
type input "11"
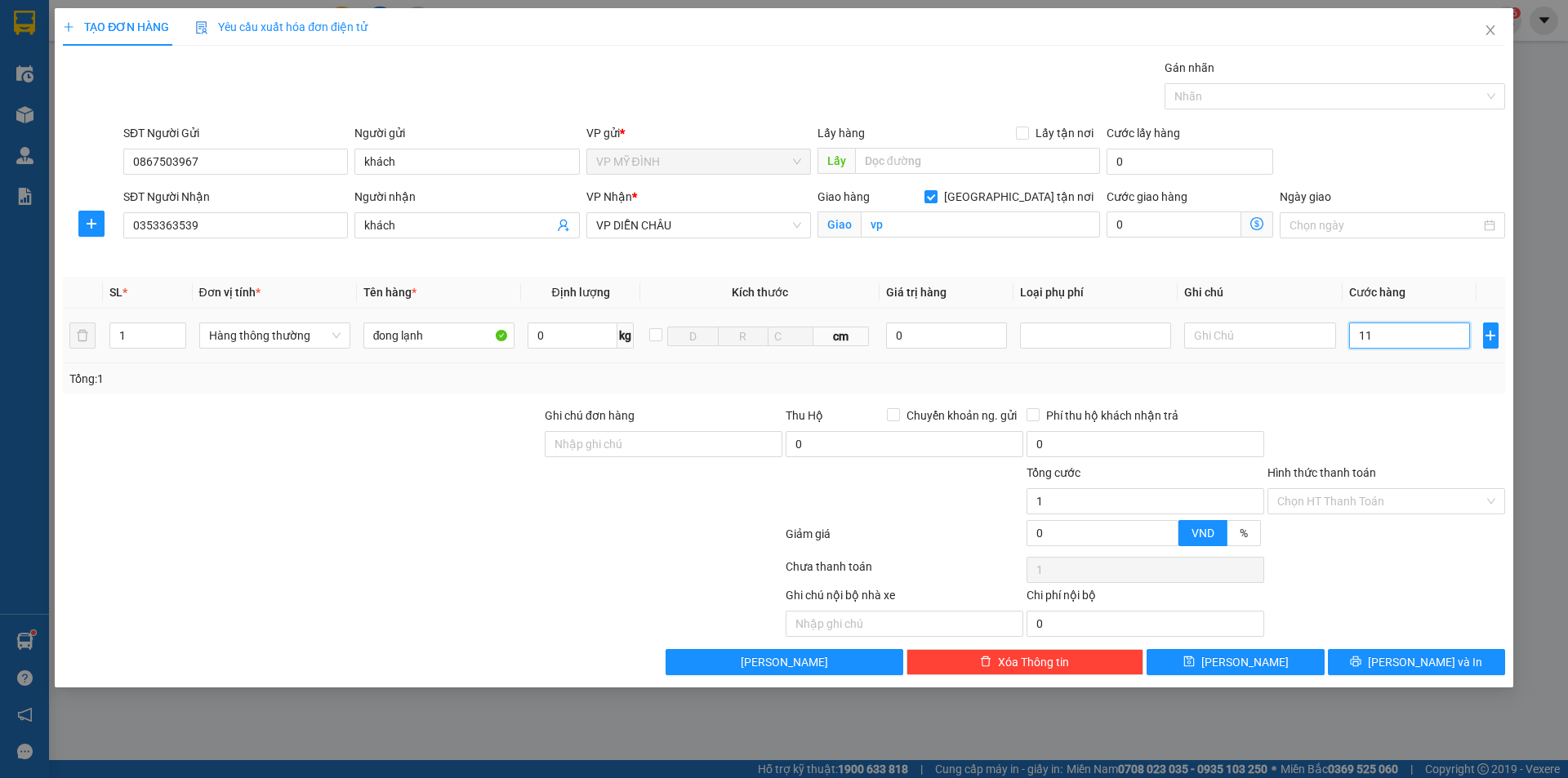
type input "11"
type input "110"
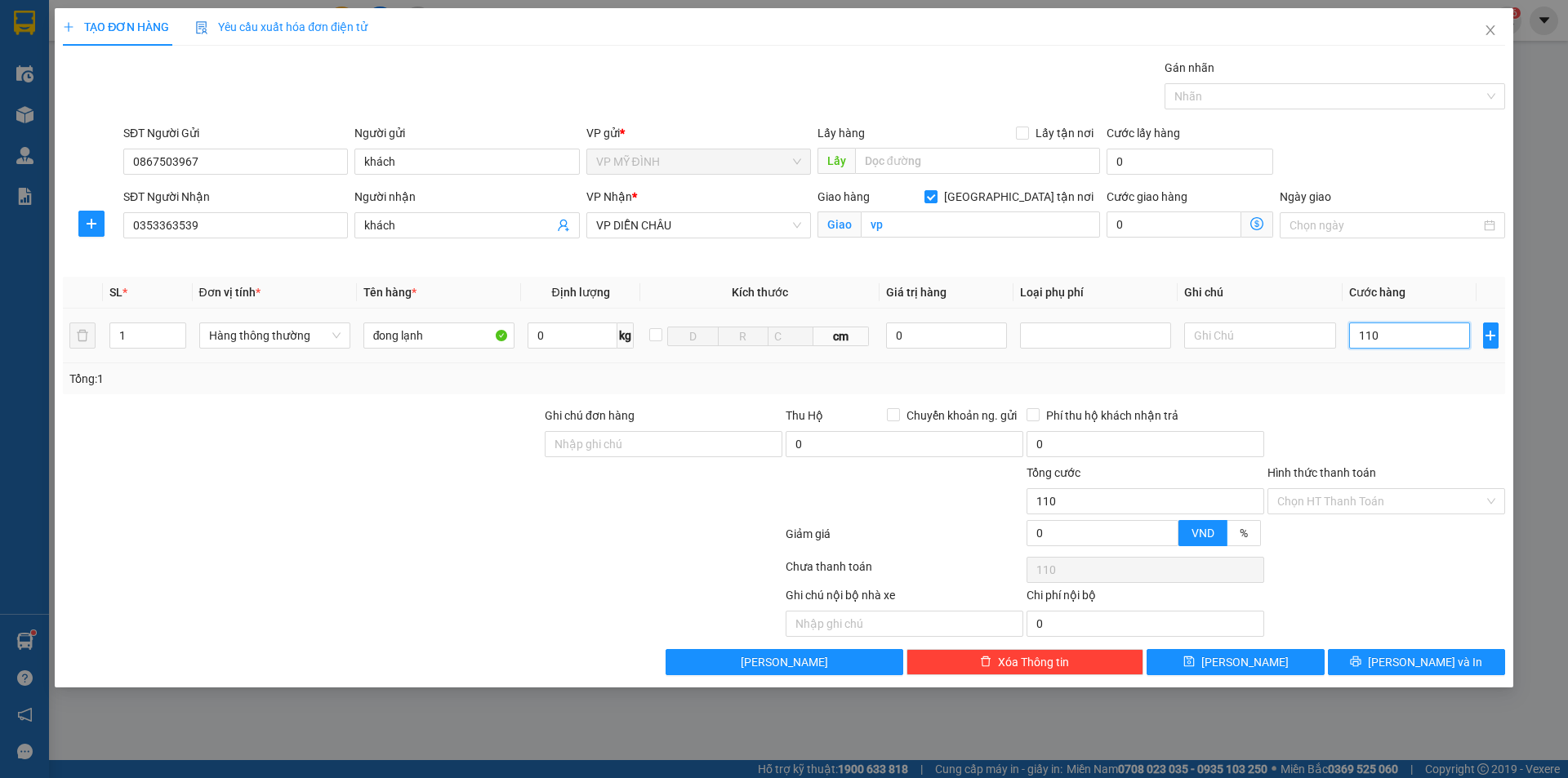
click at [1398, 322] on input "110" at bounding box center [1409, 335] width 121 height 26
click at [1401, 333] on input "110" at bounding box center [1409, 335] width 121 height 26
type input "11"
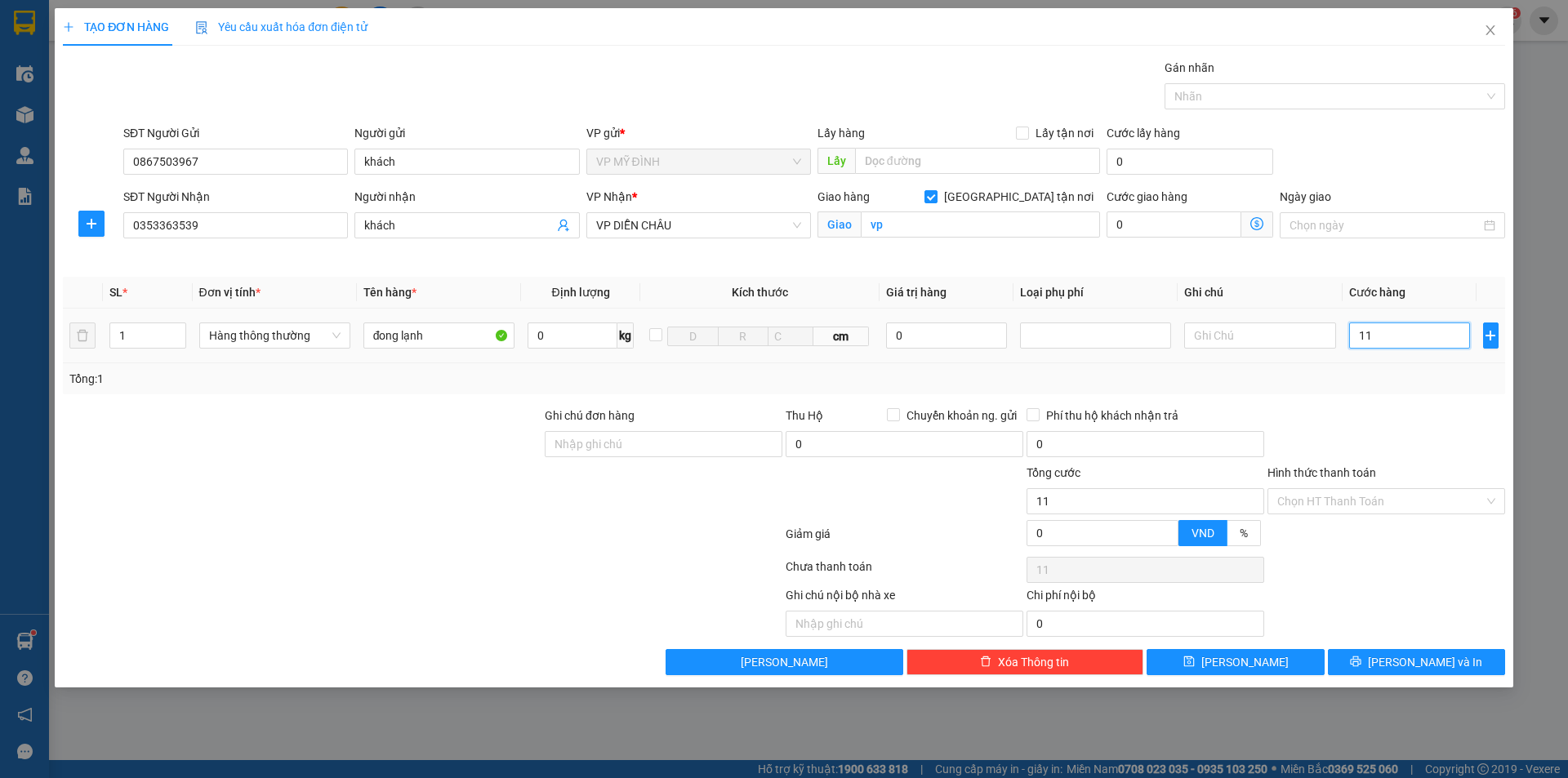
type input "1"
type input "0"
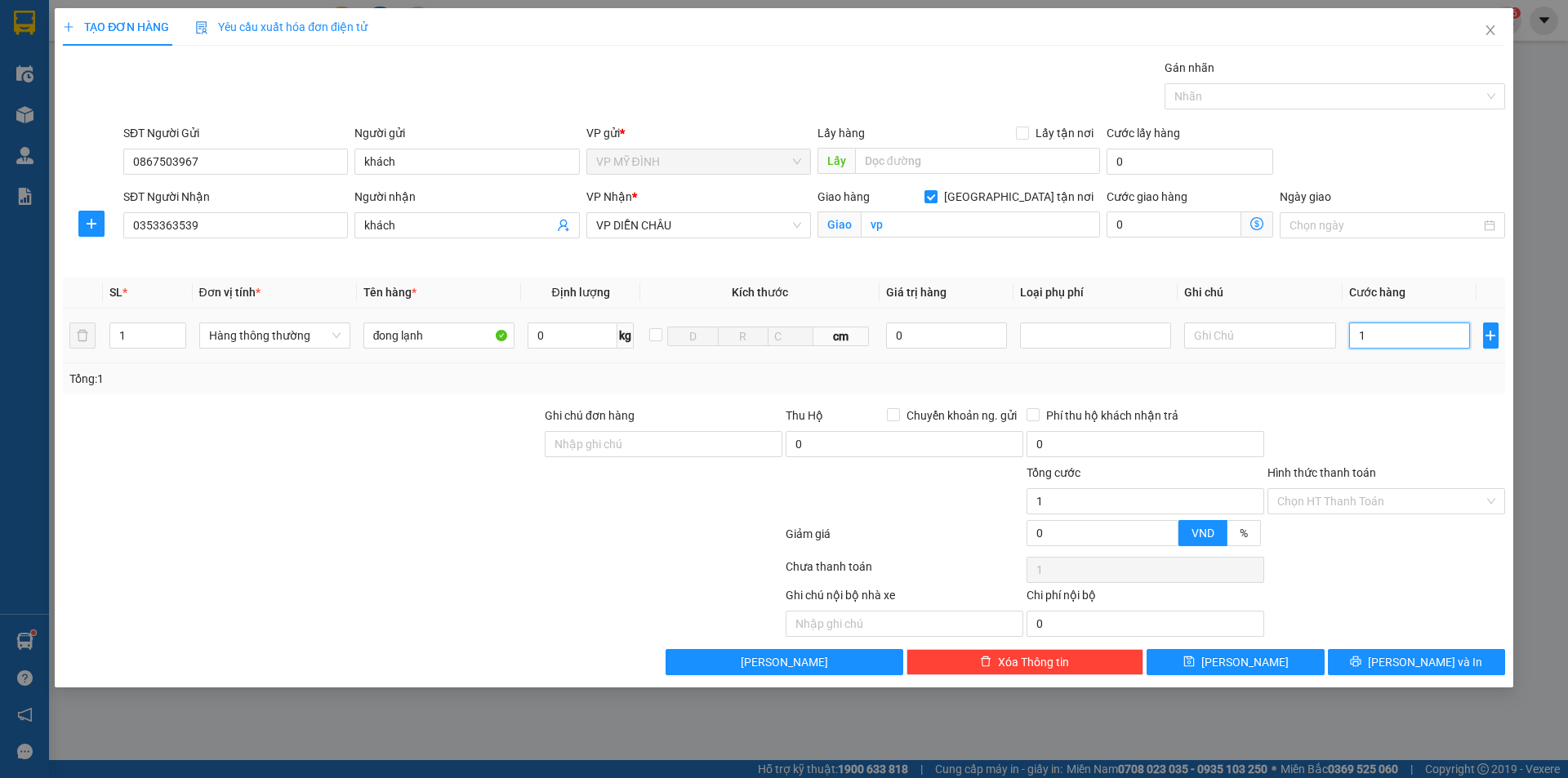
type input "0"
type input "01"
type input "1"
type input "012"
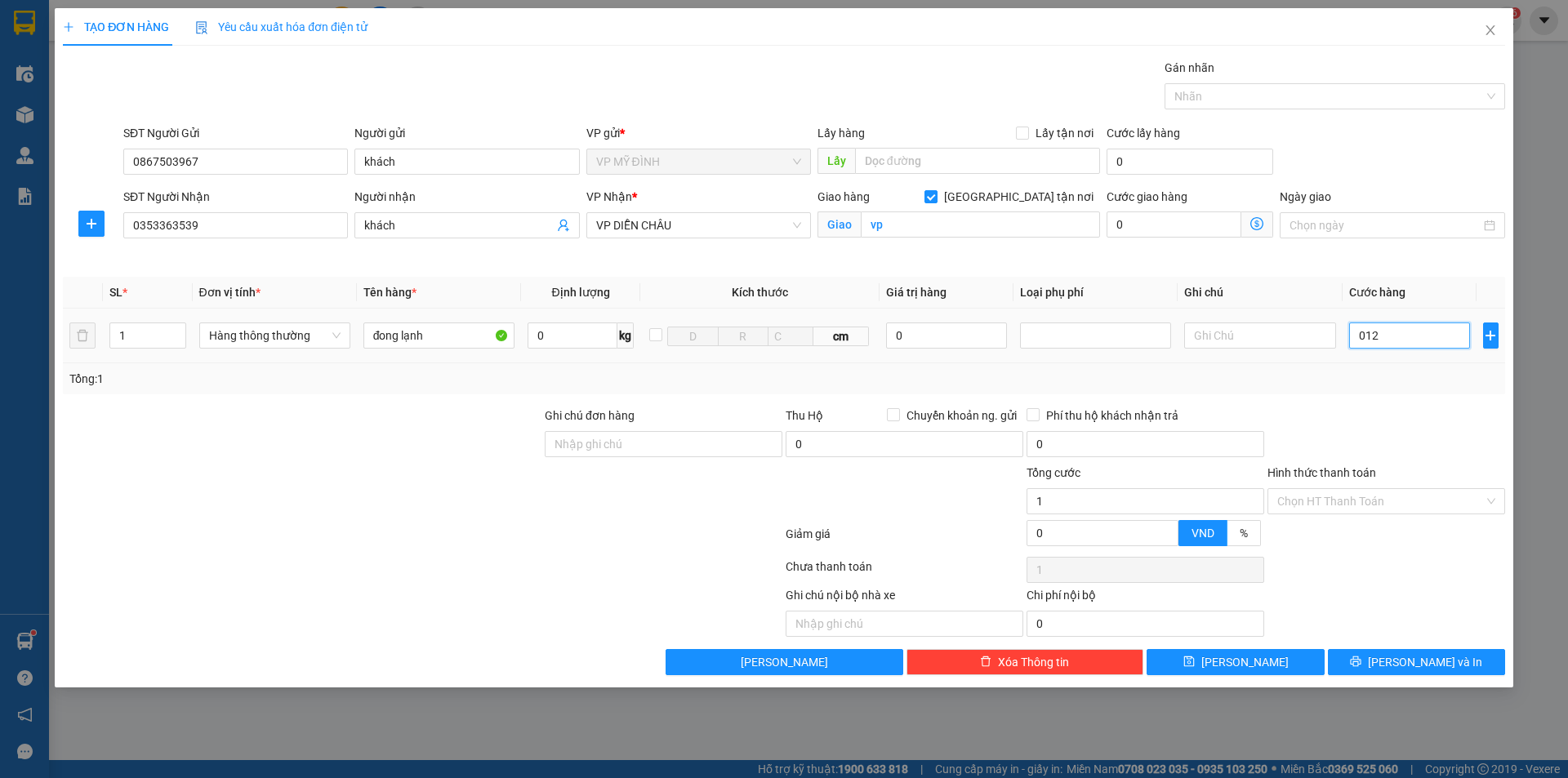
type input "12"
type input "0.120"
type input "120"
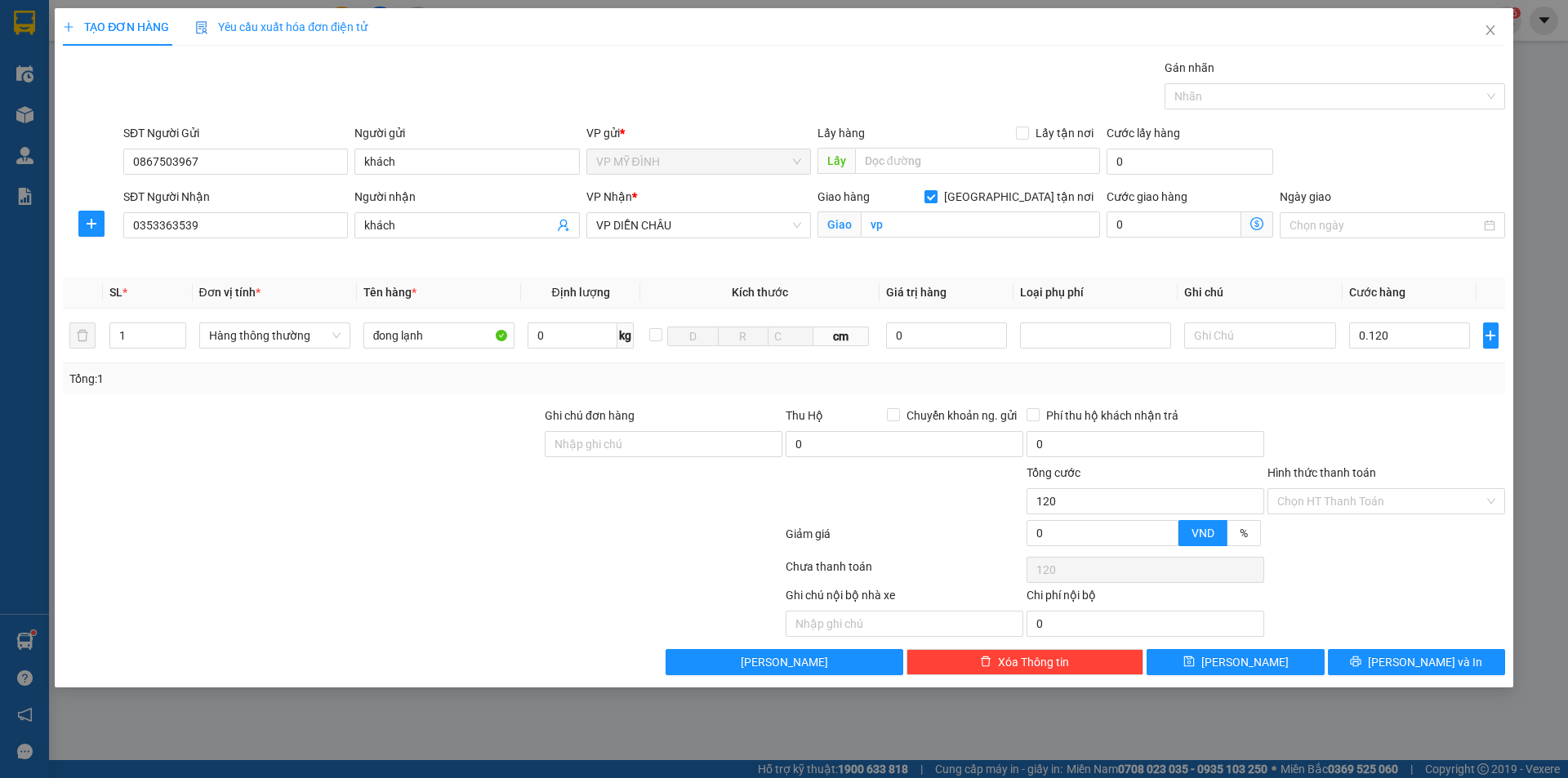
type input "120.000"
click at [1418, 423] on div at bounding box center [1386, 435] width 241 height 57
click at [1361, 660] on icon "printer" at bounding box center [1356, 661] width 11 height 11
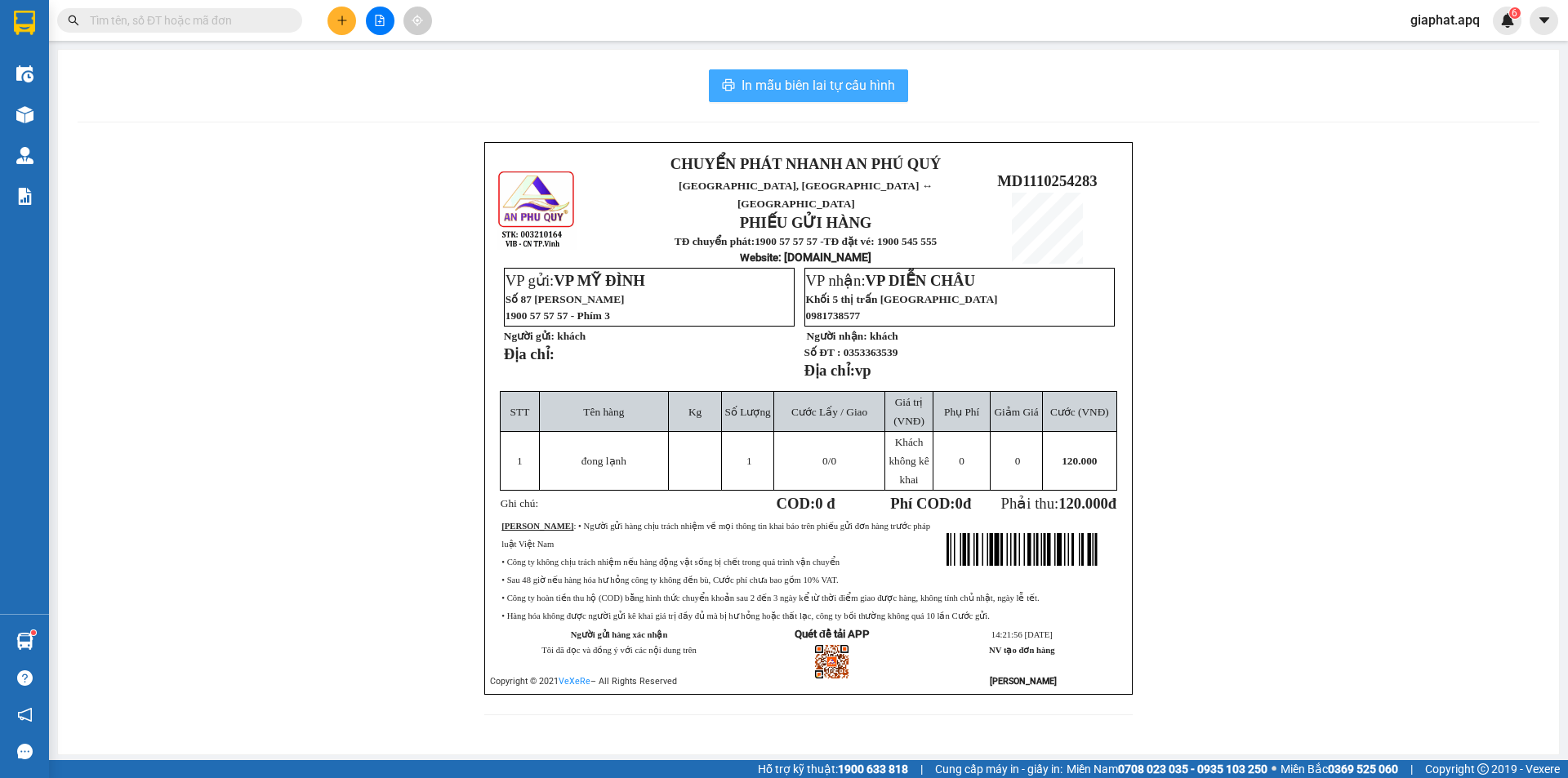
click at [853, 93] on span "In mẫu biên lai tự cấu hình" at bounding box center [817, 85] width 154 height 20
